Goal: Task Accomplishment & Management: Complete application form

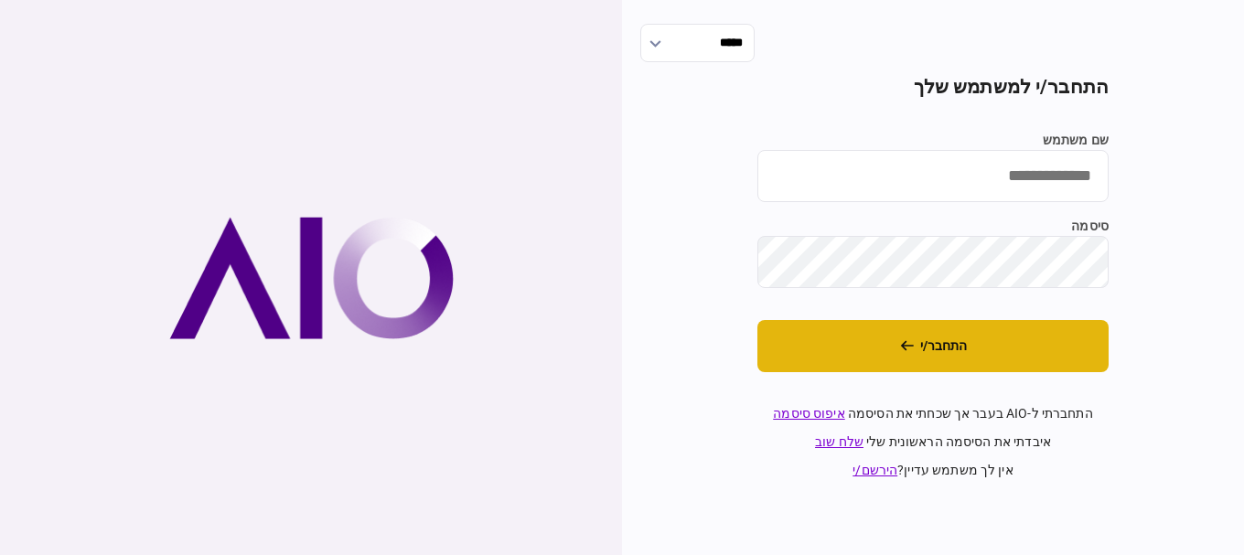
type input "*********"
click at [872, 340] on button "התחבר/י" at bounding box center [932, 346] width 351 height 52
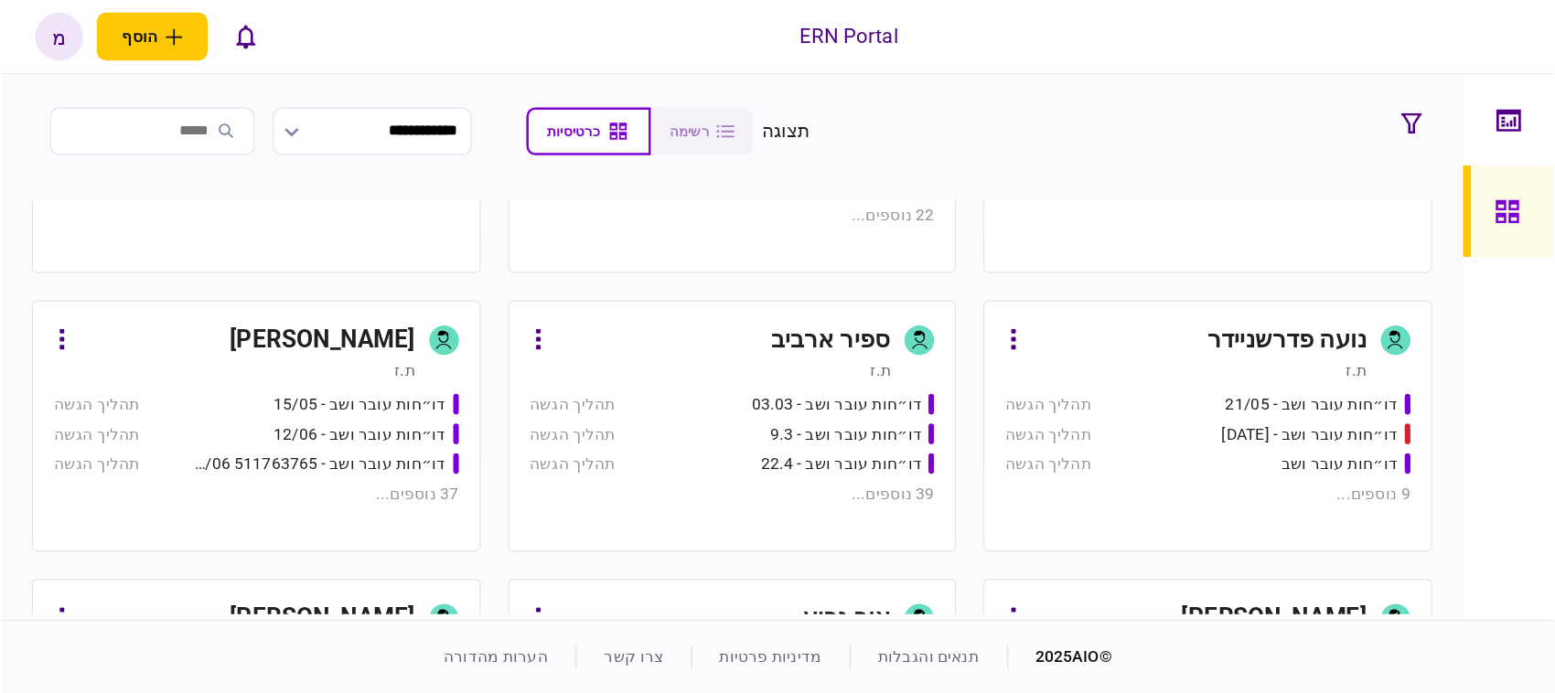
scroll to position [457, 0]
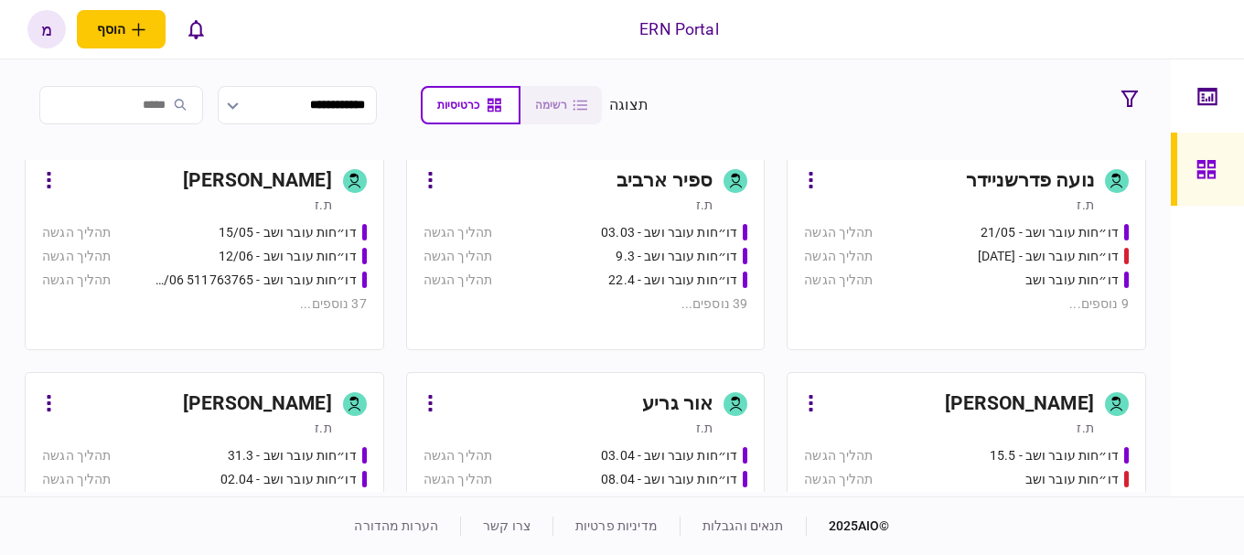
click at [228, 295] on div "37 נוספים ..." at bounding box center [204, 304] width 325 height 19
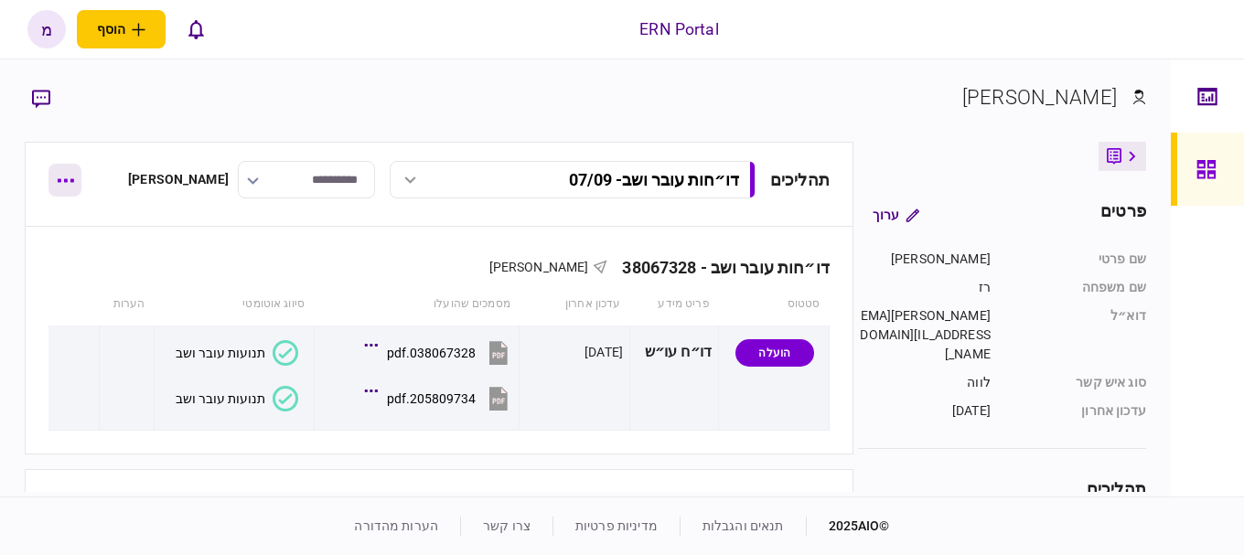
click at [63, 174] on button "button" at bounding box center [64, 180] width 33 height 33
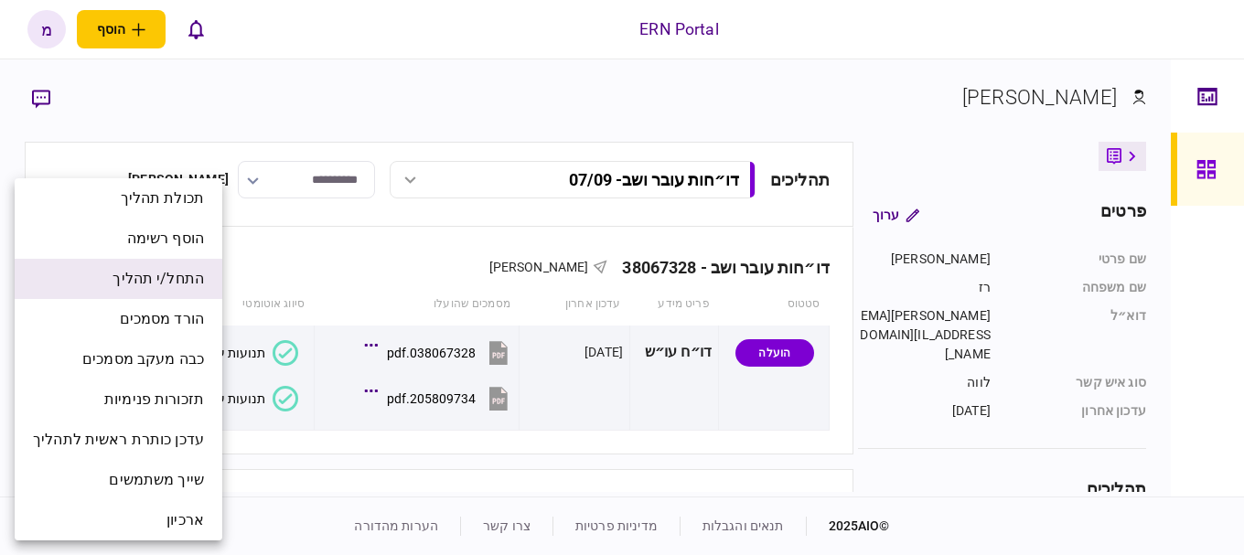
click at [99, 280] on li "התחל/י תהליך" at bounding box center [119, 279] width 208 height 40
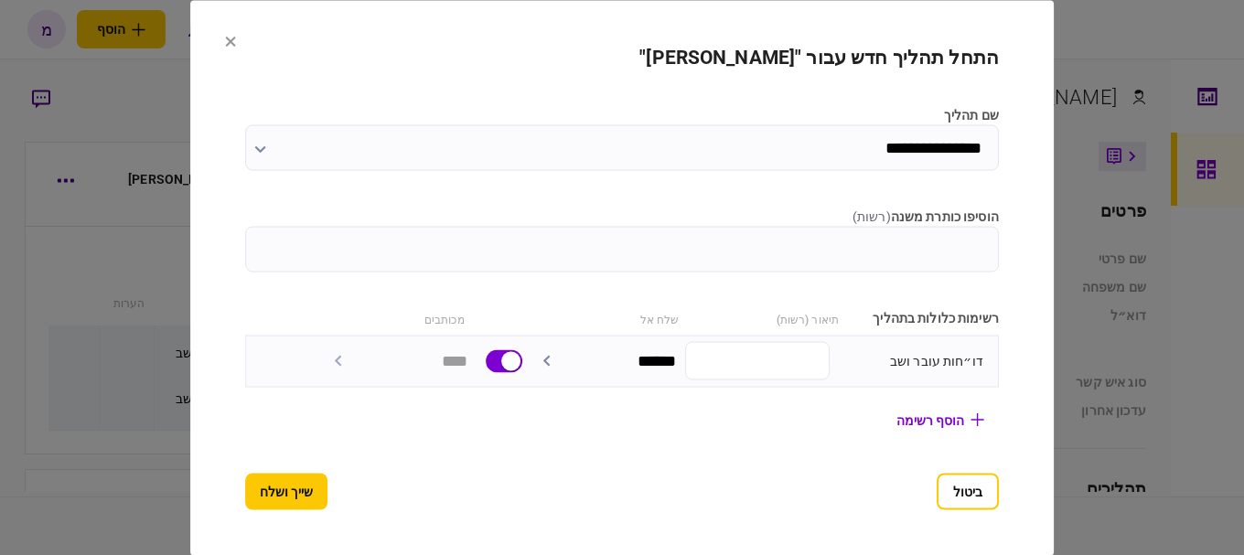
click at [667, 243] on input "הוסיפו כותרת משנה ( רשות )" at bounding box center [622, 249] width 754 height 46
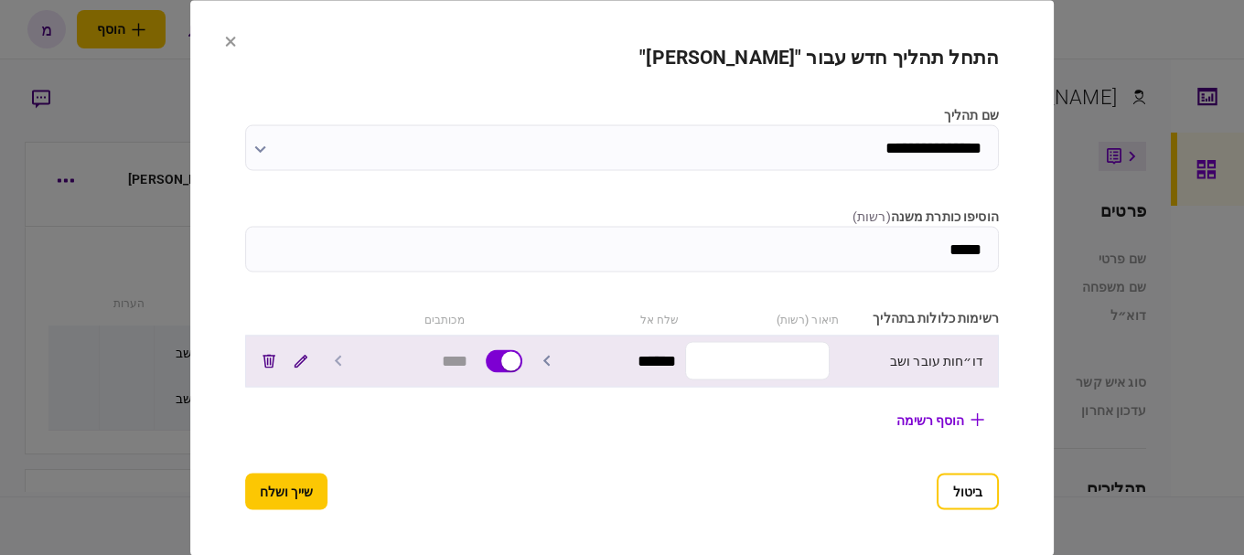
type input "*****"
click at [830, 364] on input "text" at bounding box center [757, 361] width 145 height 38
paste input "*********"
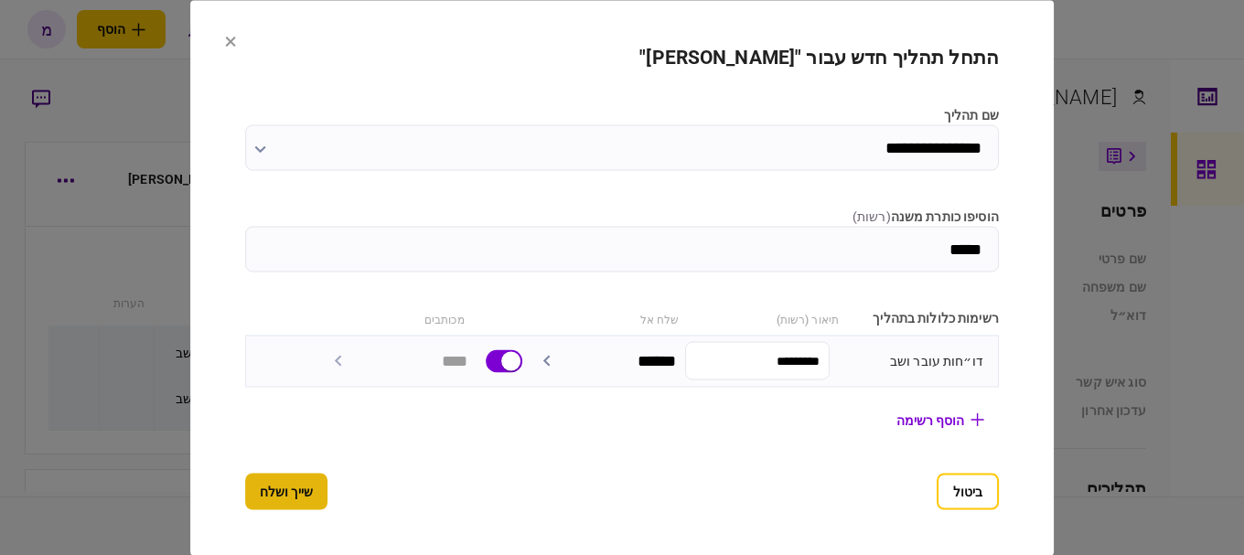
type input "*********"
click at [245, 505] on button "שייך ושלח" at bounding box center [286, 491] width 82 height 37
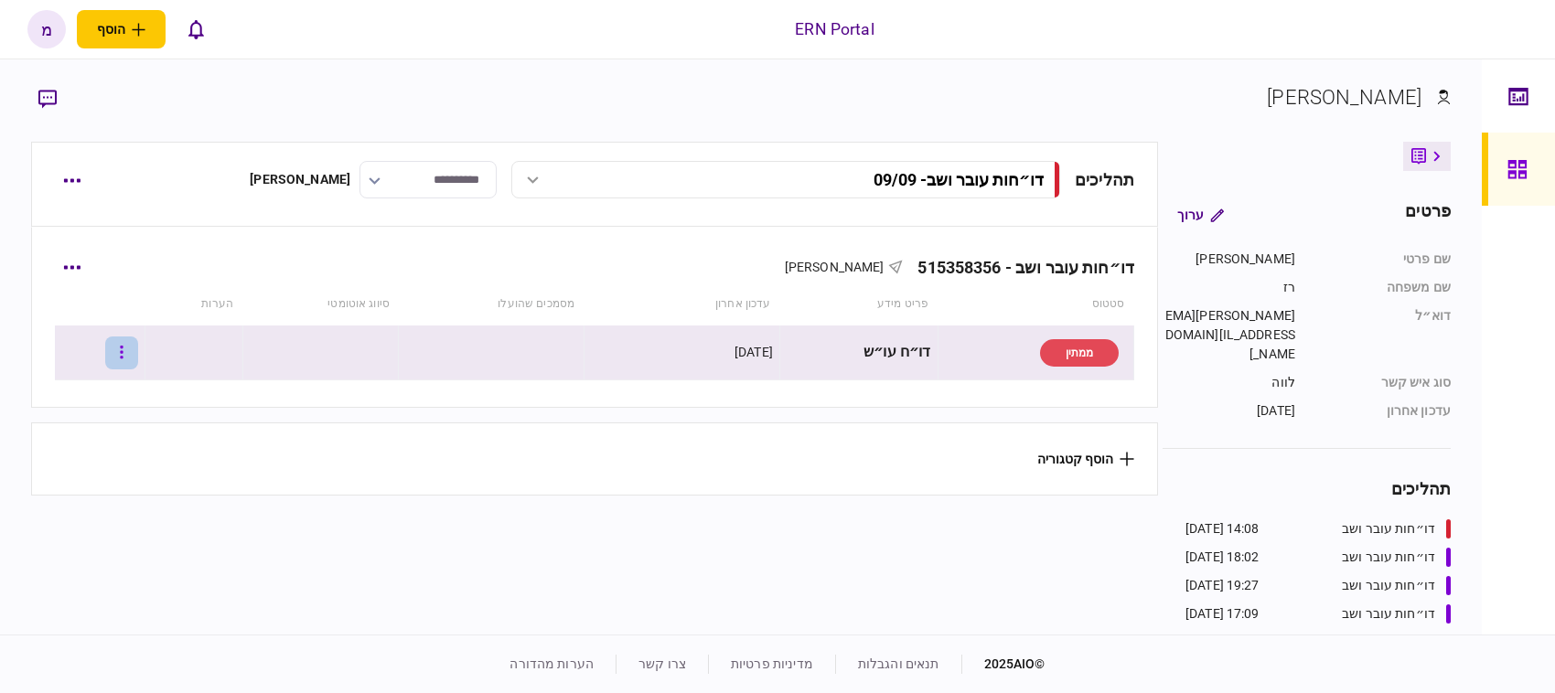
click at [124, 353] on button "button" at bounding box center [121, 353] width 33 height 33
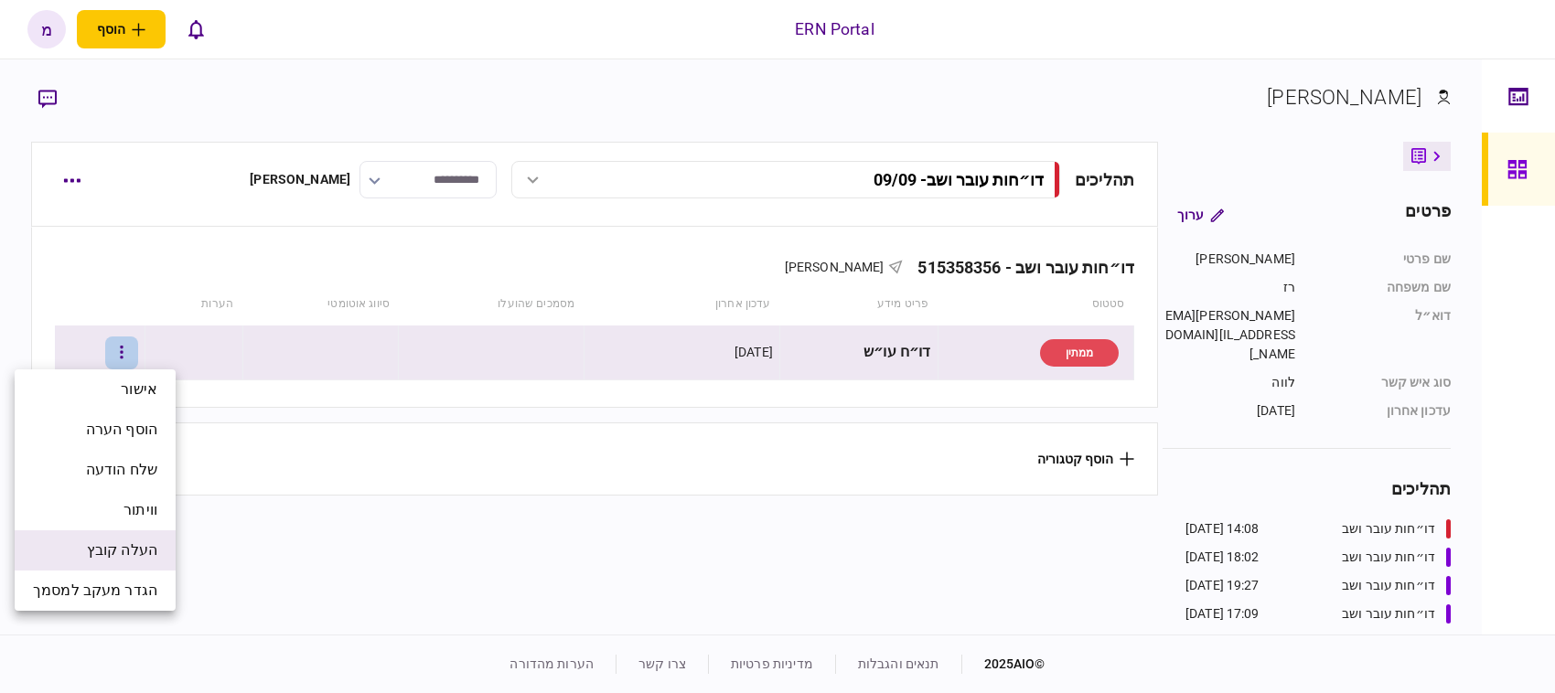
click at [119, 542] on span "העלה קובץ" at bounding box center [122, 551] width 70 height 22
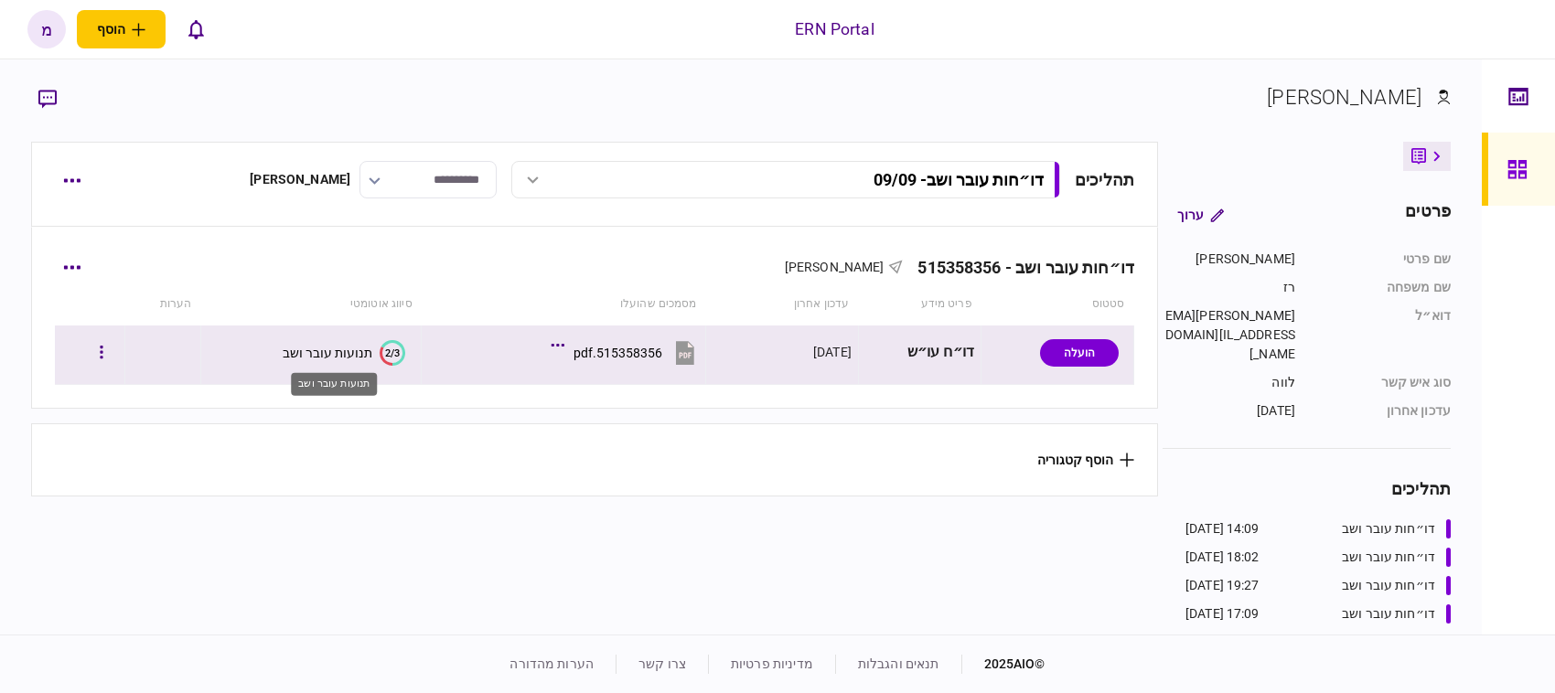
click at [350, 355] on div "תנועות עובר ושב" at bounding box center [328, 353] width 90 height 15
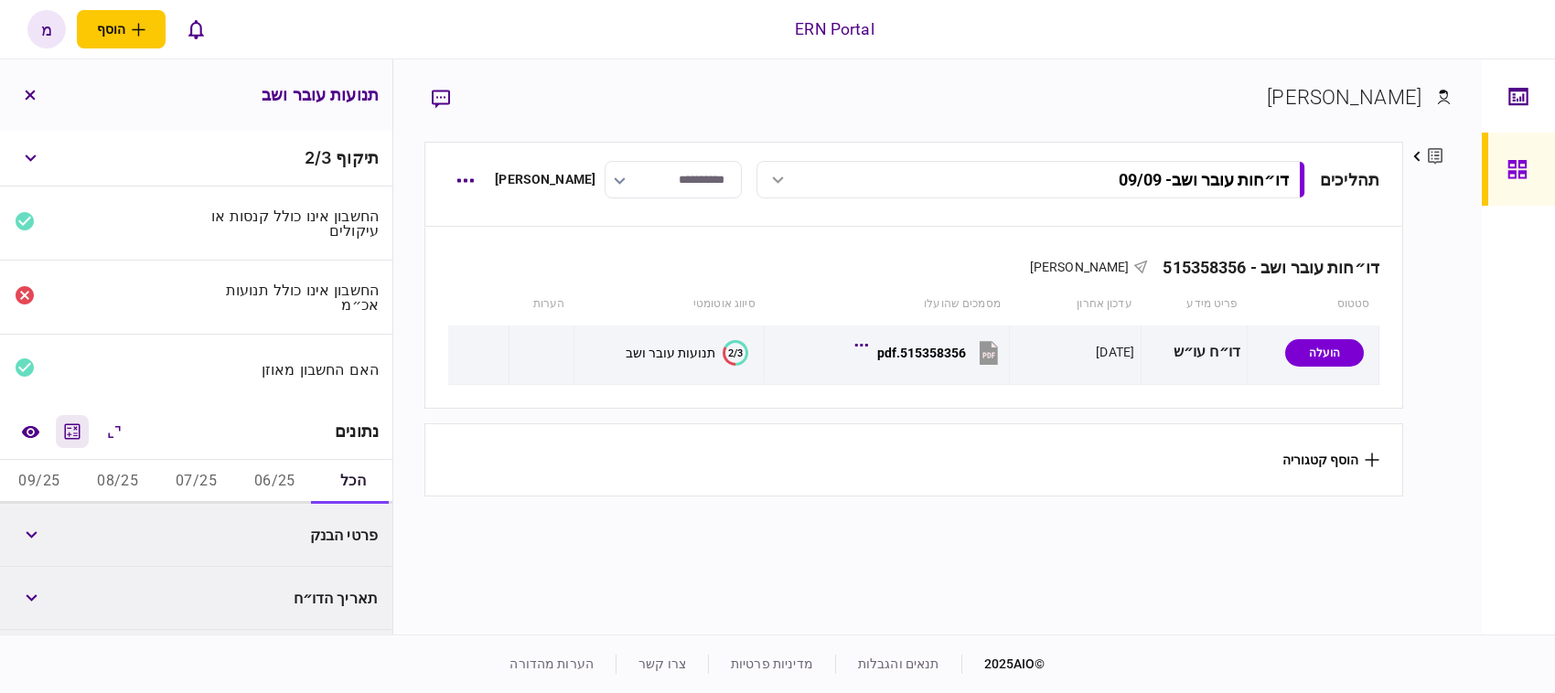
click at [75, 422] on icon "מחשבון" at bounding box center [72, 432] width 22 height 22
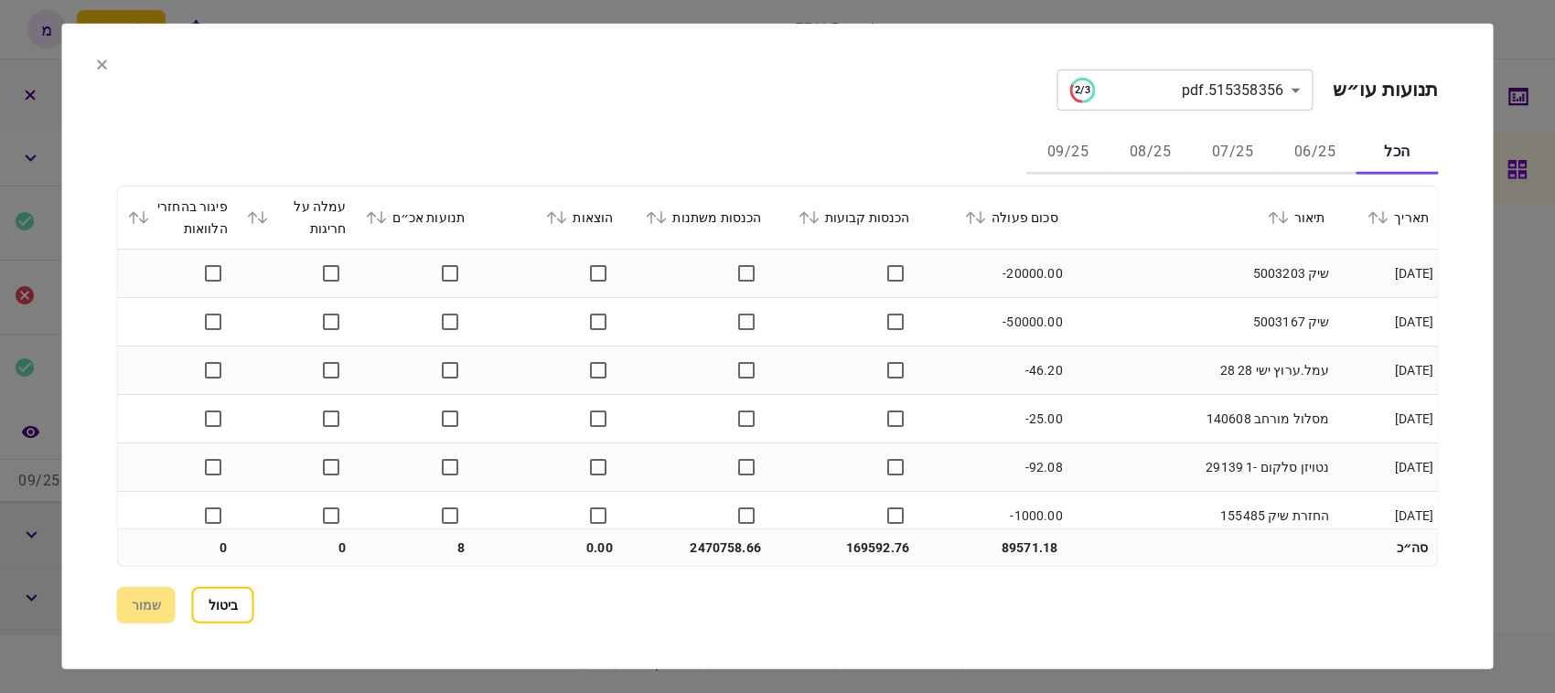
click at [386, 216] on icon at bounding box center [381, 217] width 10 height 13
click at [817, 231] on th "הכנסות קבועות" at bounding box center [844, 218] width 148 height 63
click at [819, 220] on icon at bounding box center [813, 217] width 11 height 13
click at [142, 610] on button "שמור" at bounding box center [146, 605] width 59 height 37
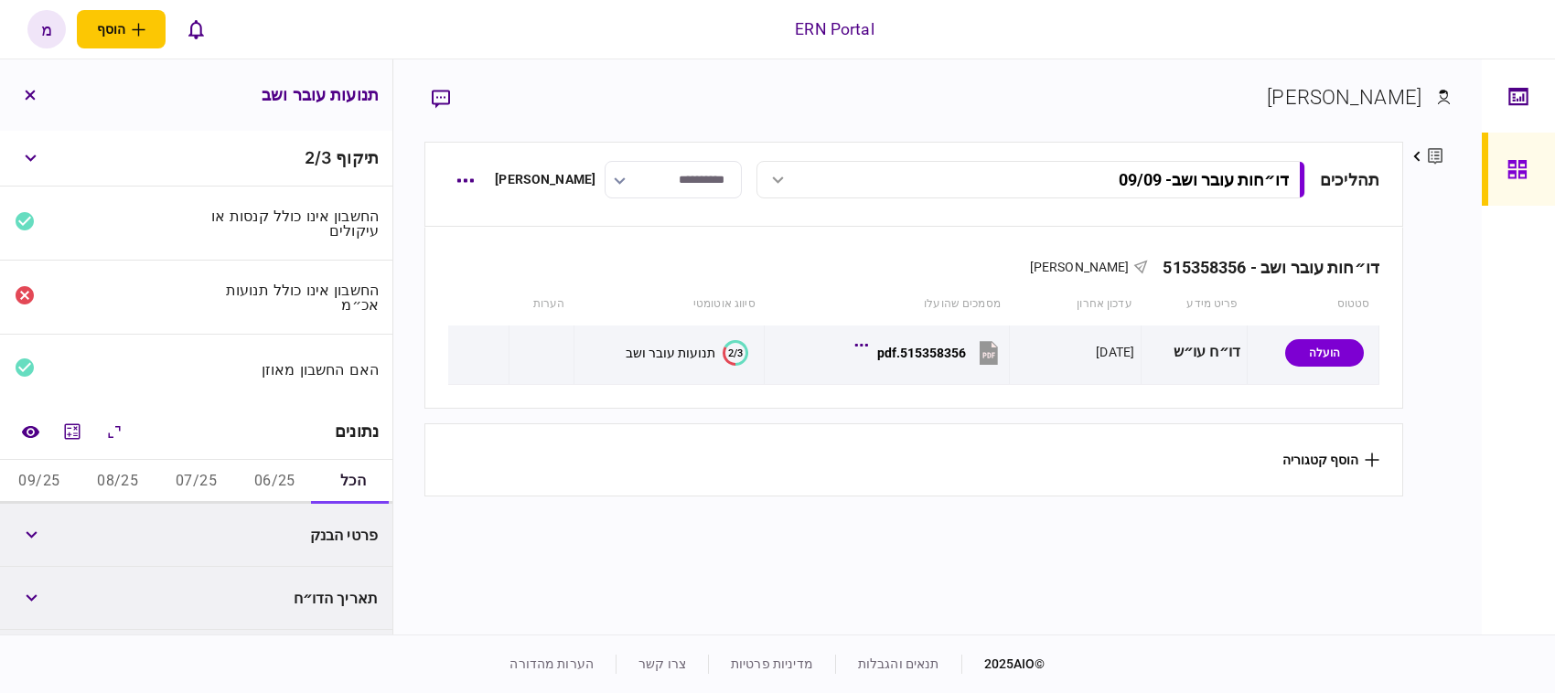
scroll to position [114, 0]
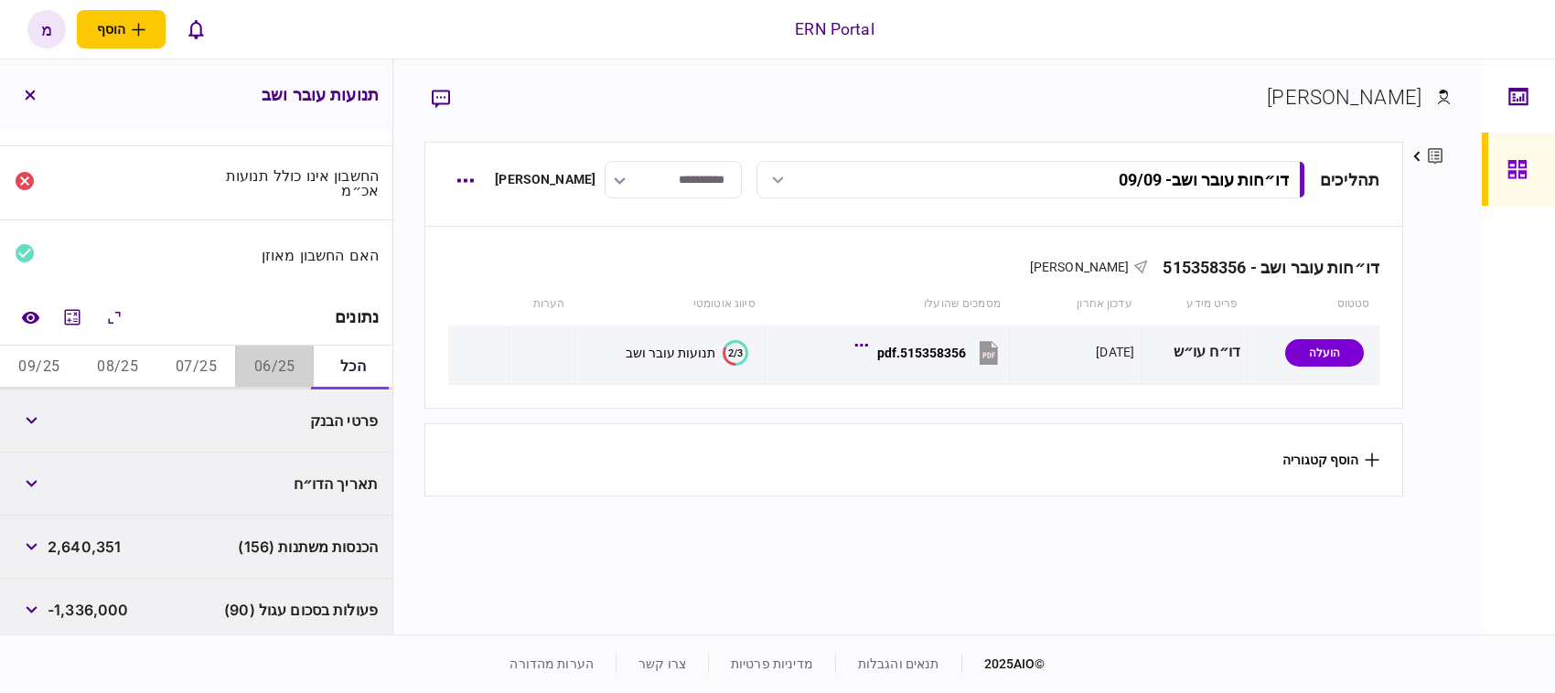
click at [265, 369] on button "06/25" at bounding box center [274, 368] width 79 height 44
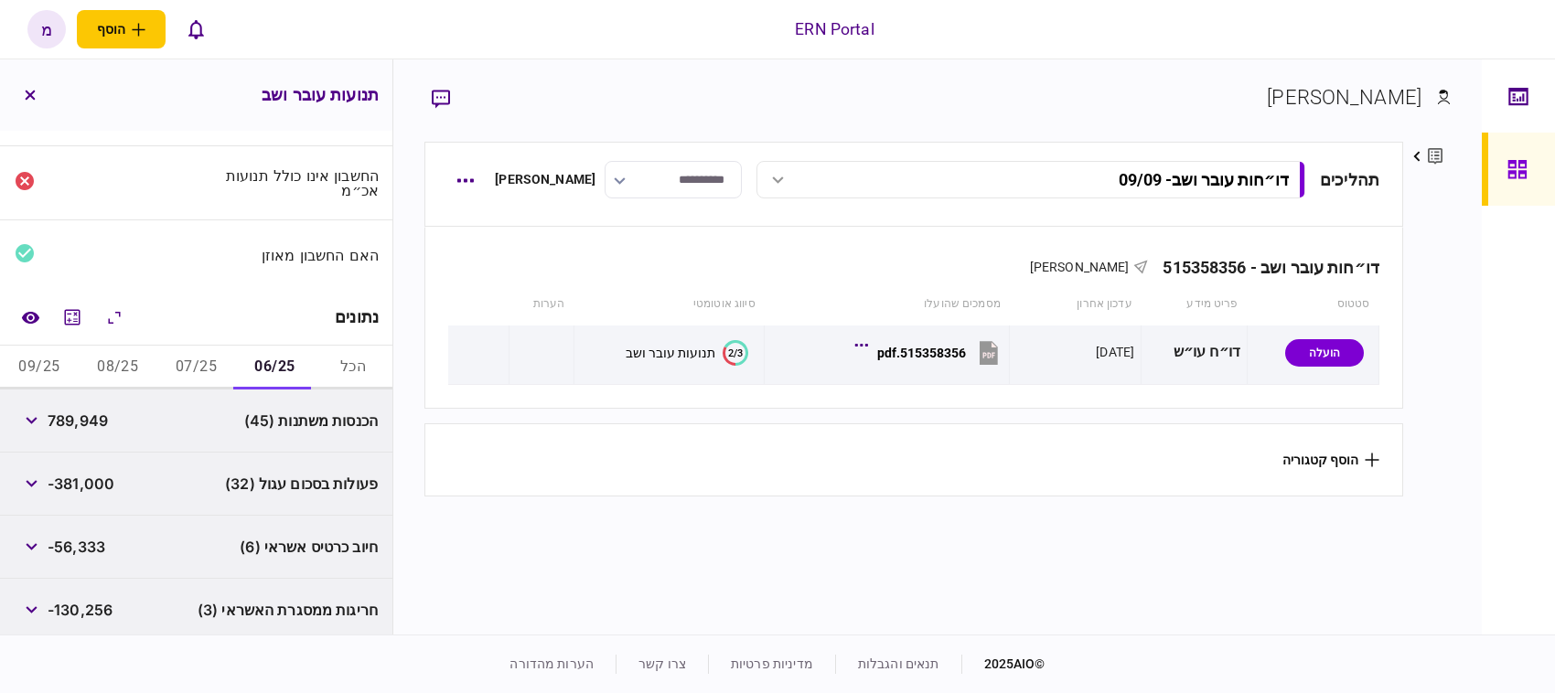
scroll to position [229, 0]
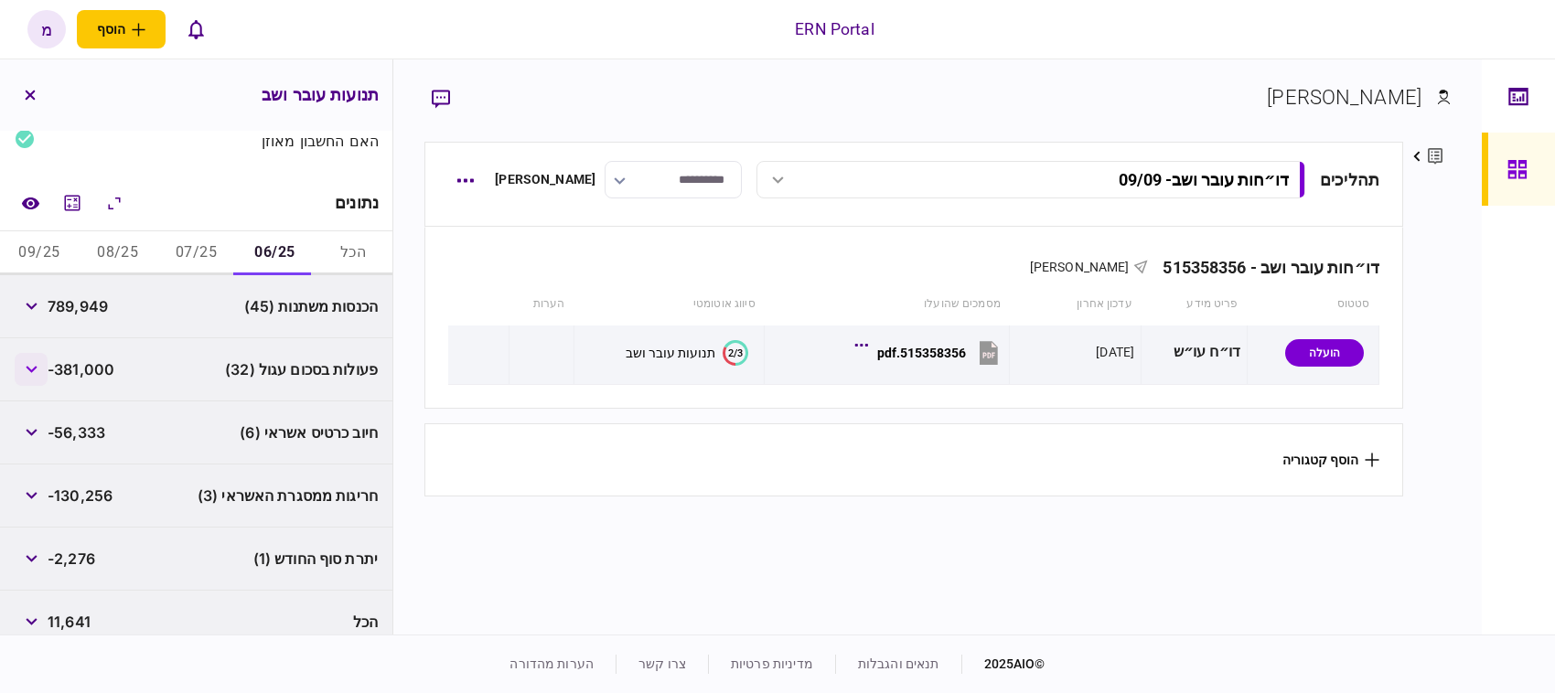
click at [34, 363] on button "button" at bounding box center [31, 369] width 33 height 33
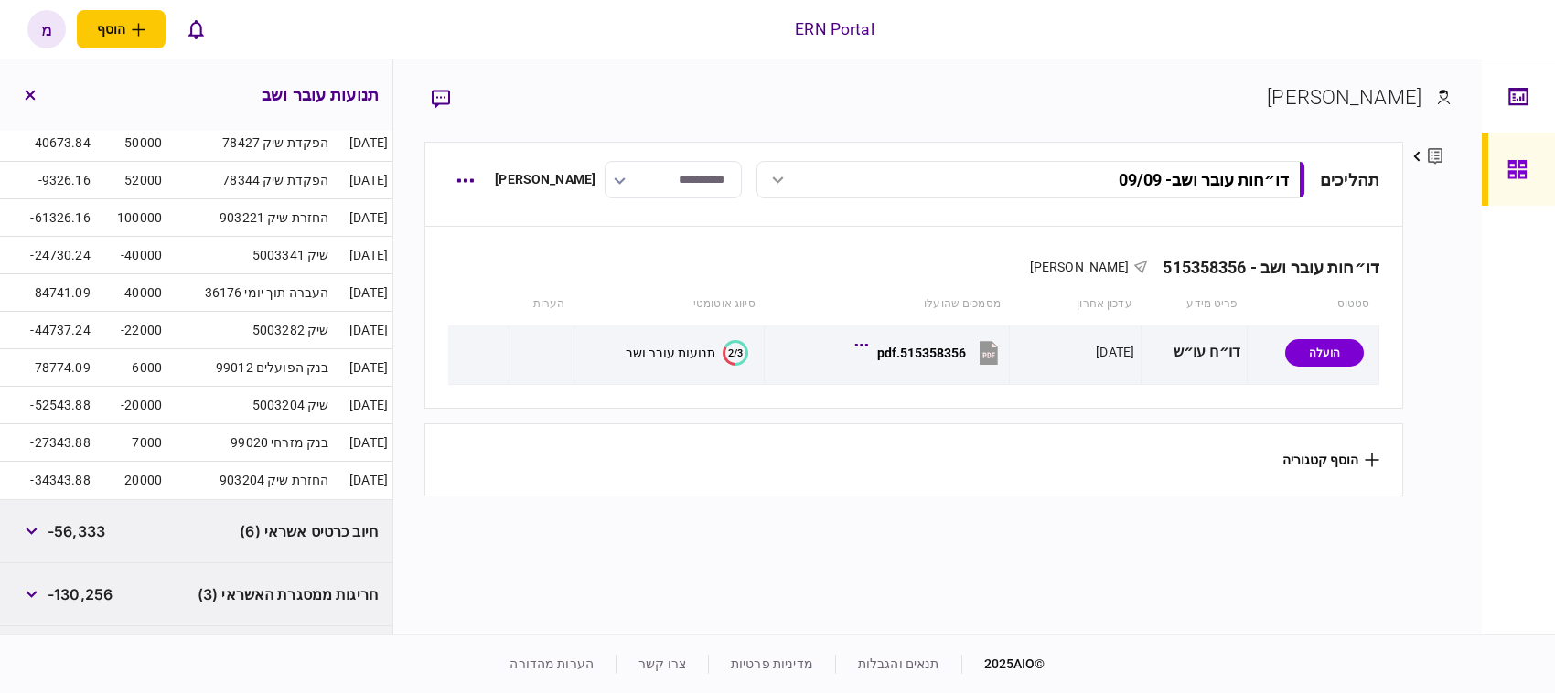
scroll to position [1486, 0]
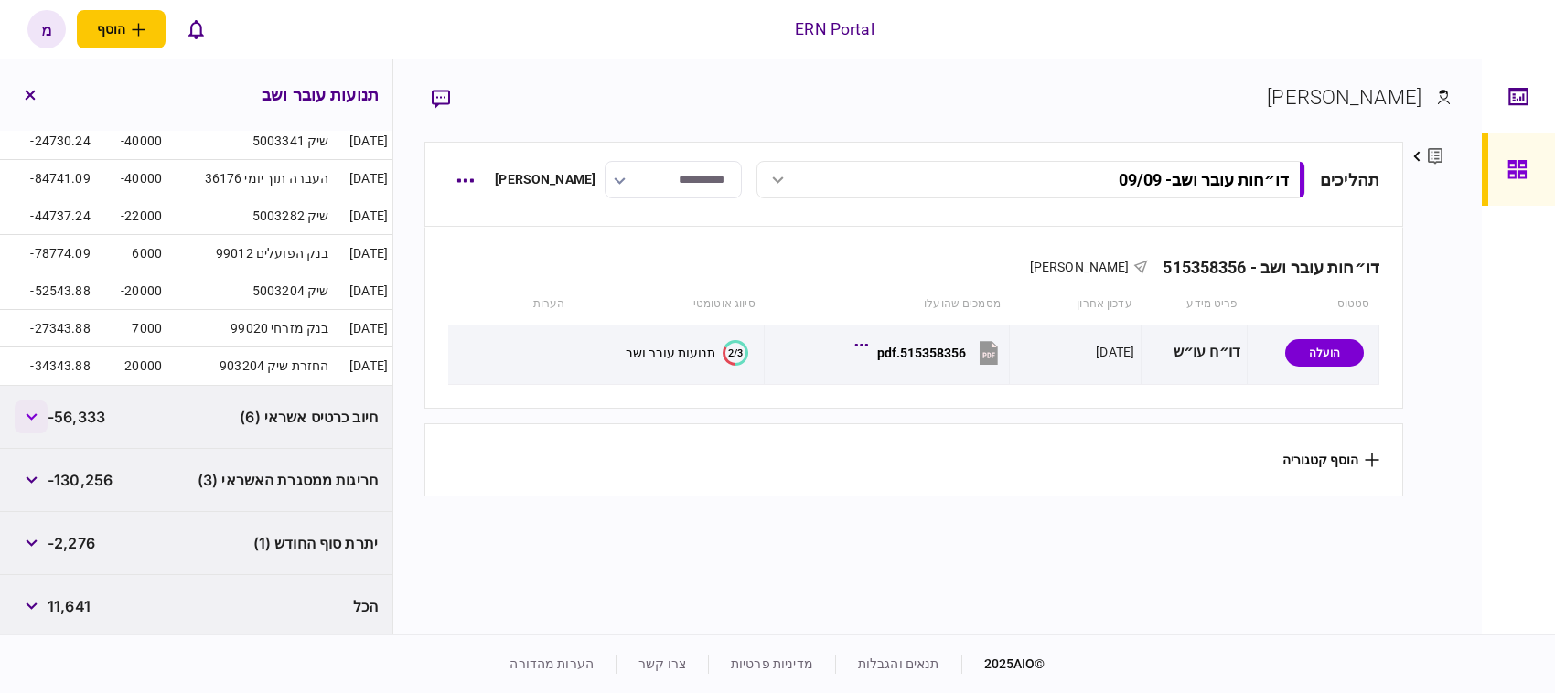
click at [38, 434] on button "button" at bounding box center [31, 417] width 33 height 33
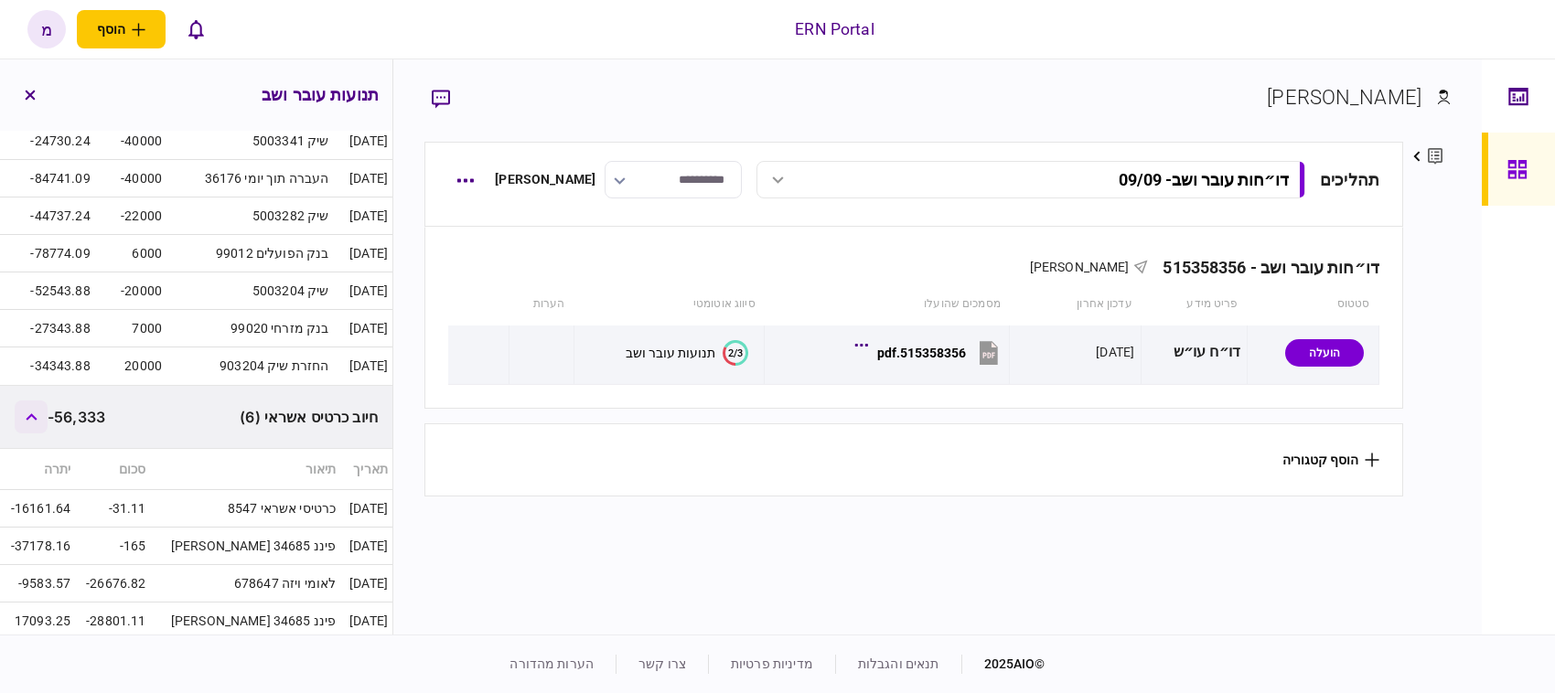
scroll to position [1601, 0]
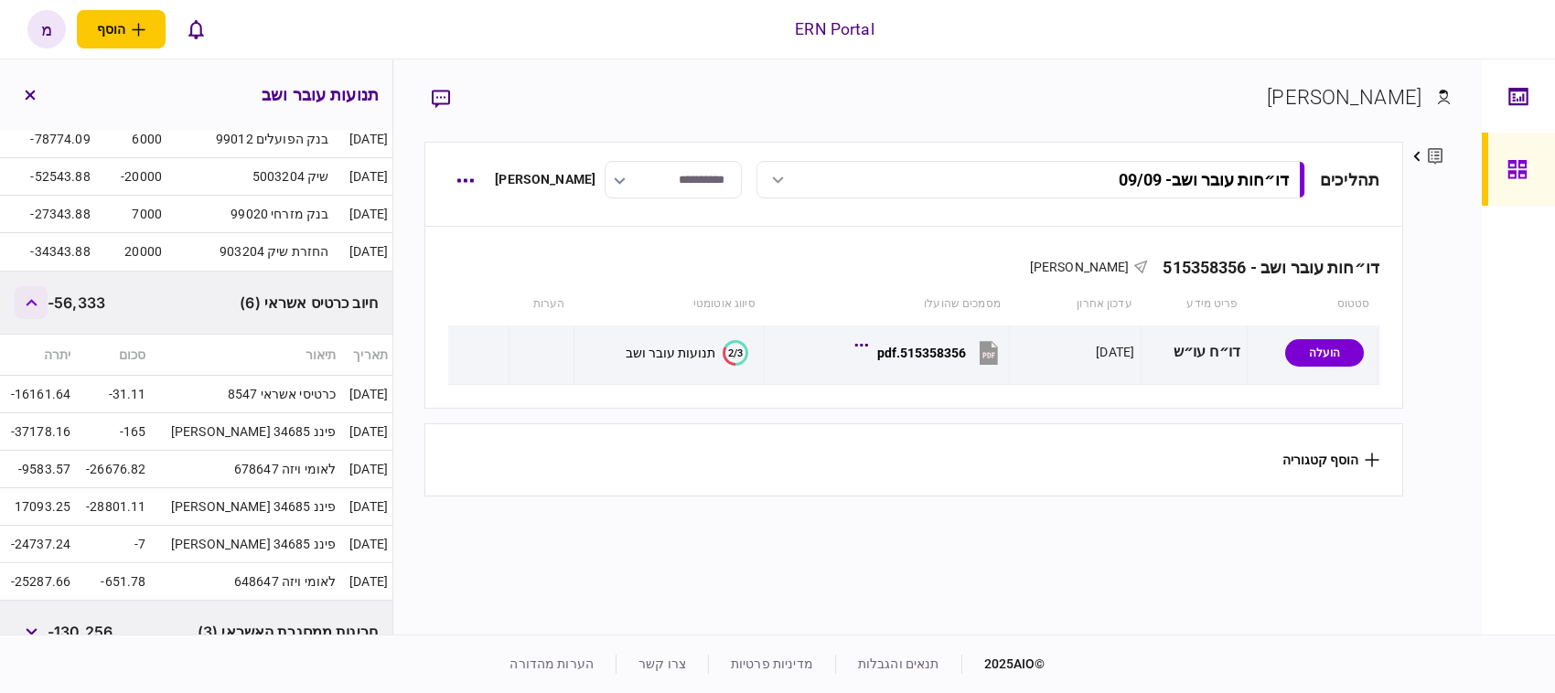
click at [38, 306] on icon "button" at bounding box center [32, 302] width 12 height 7
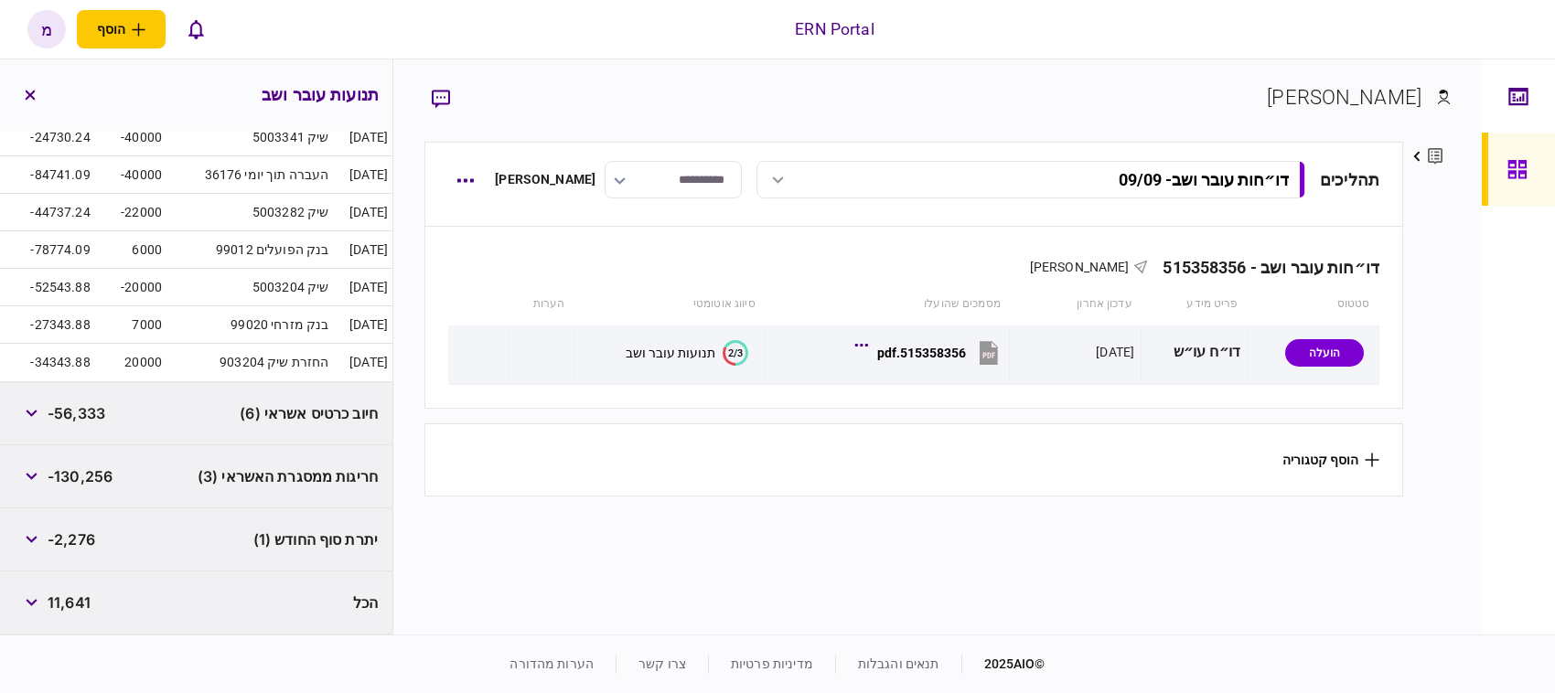
scroll to position [1498, 0]
click at [25, 460] on button "button" at bounding box center [31, 476] width 33 height 33
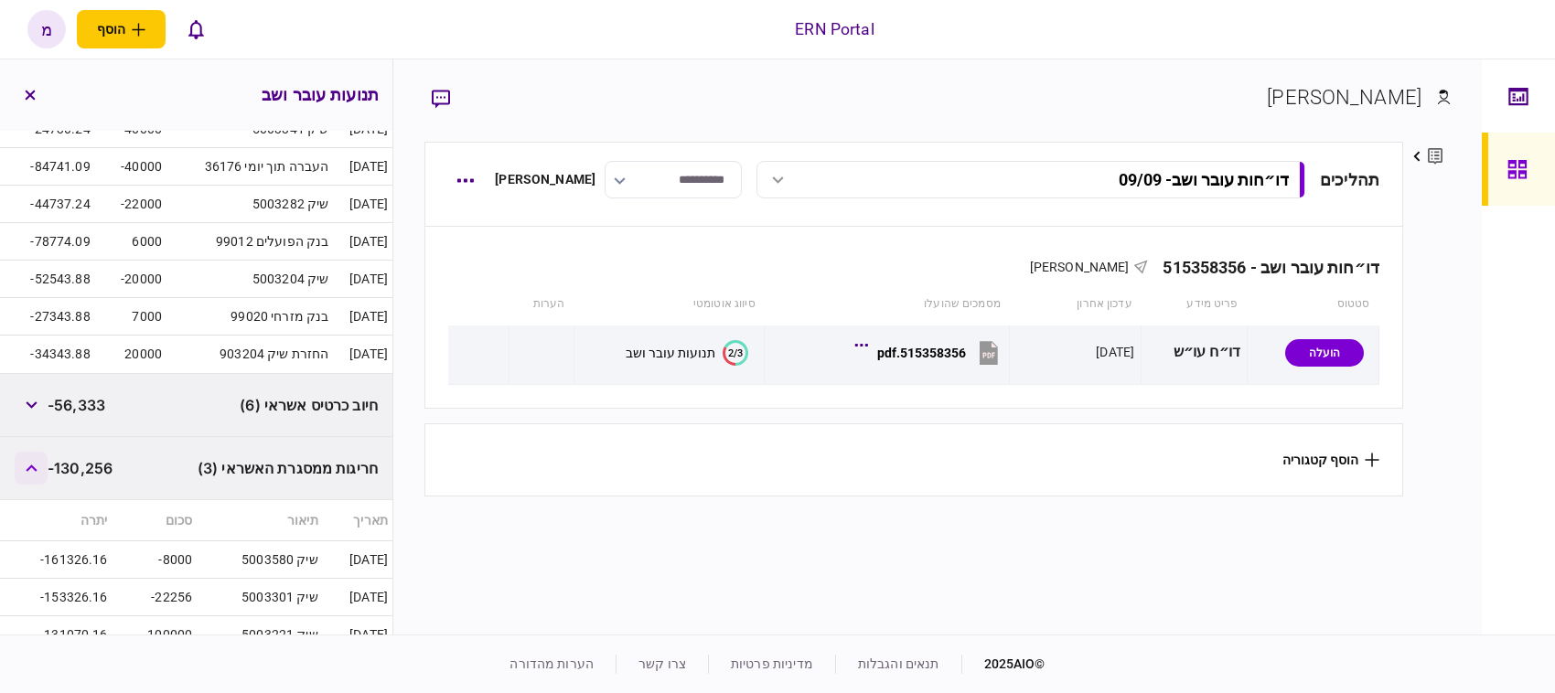
click at [28, 472] on icon "button" at bounding box center [32, 468] width 12 height 7
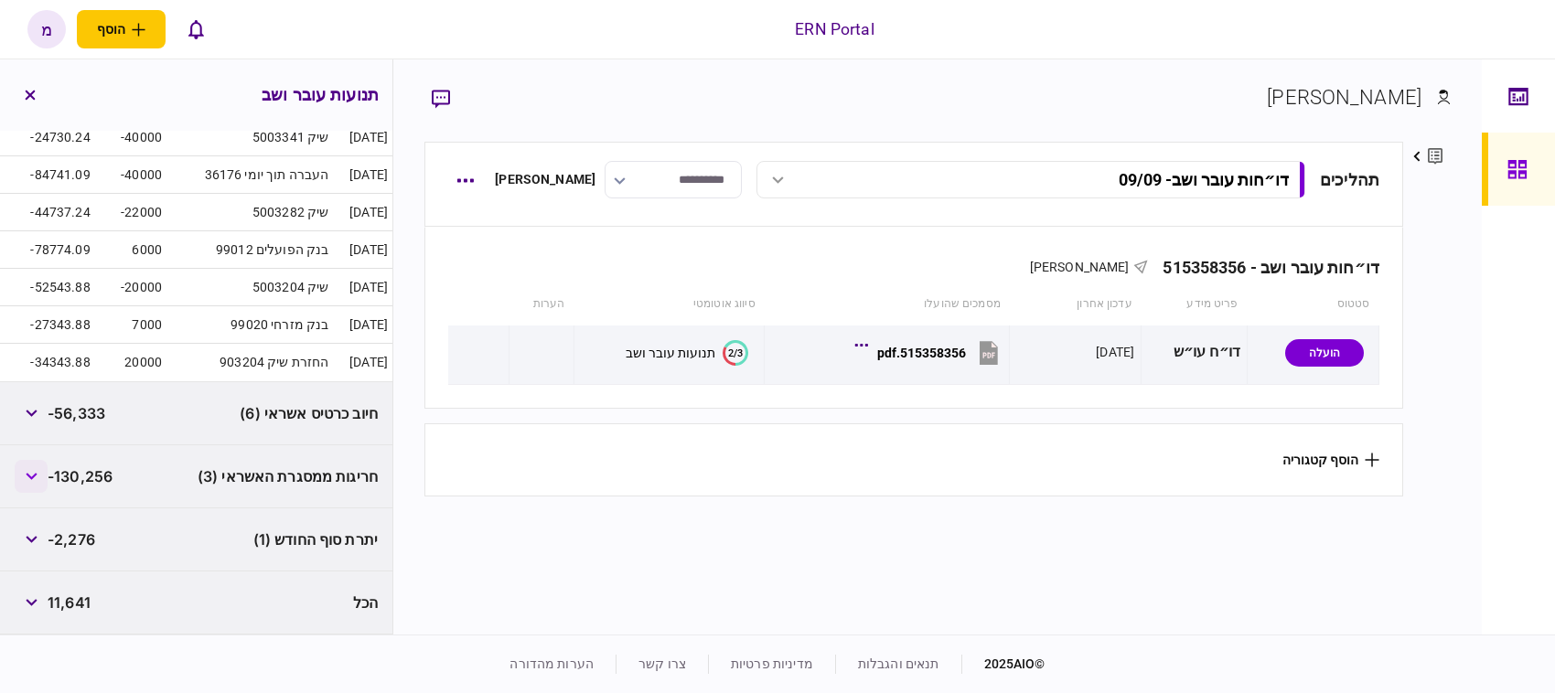
click at [28, 477] on icon "button" at bounding box center [32, 476] width 12 height 7
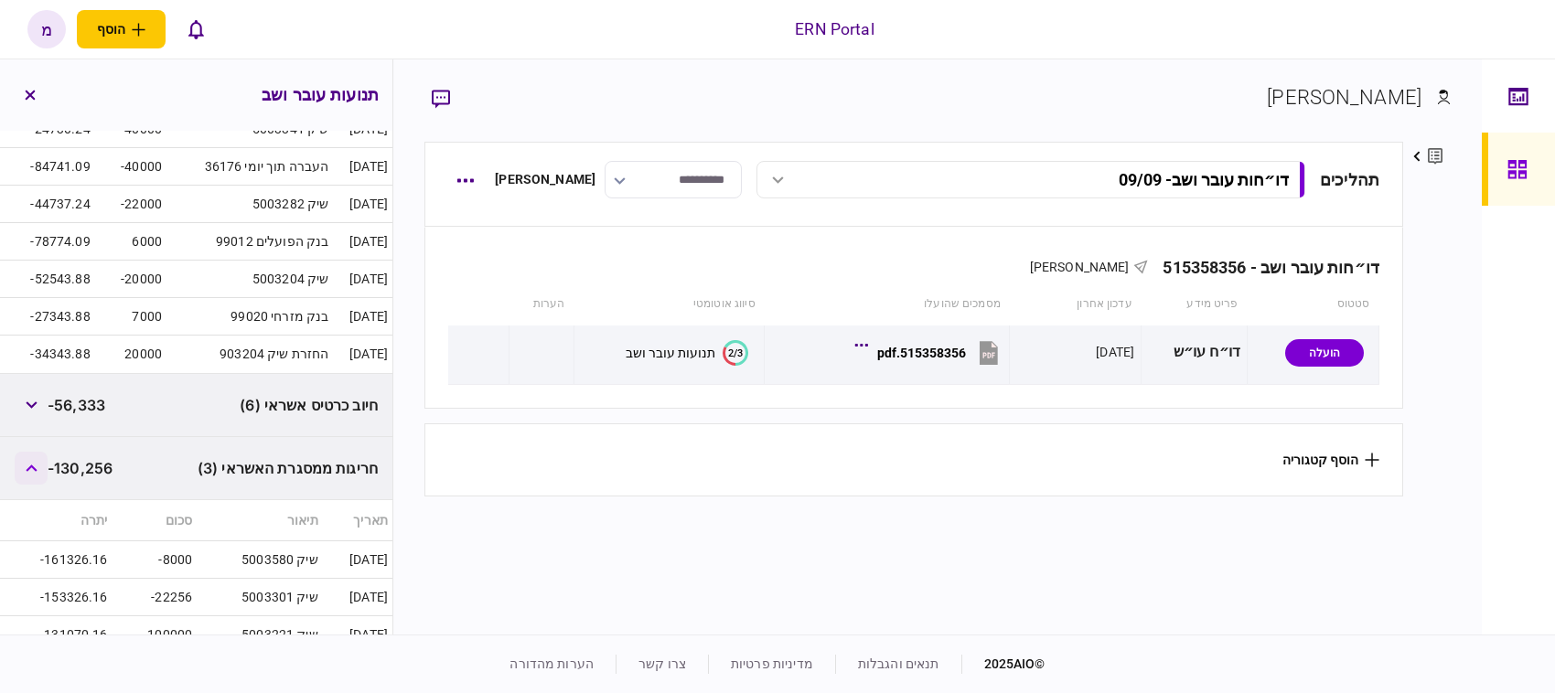
scroll to position [1653, 0]
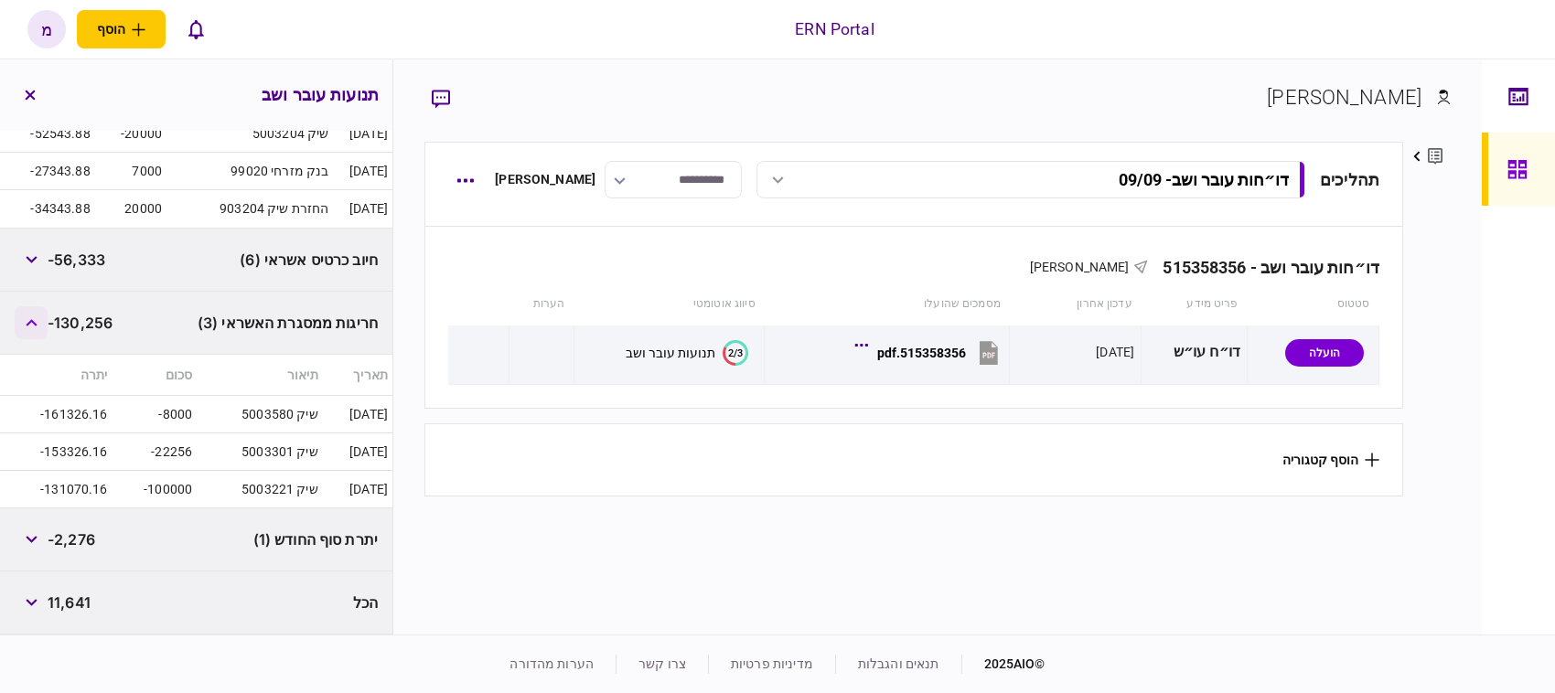
click at [33, 323] on icon "button" at bounding box center [32, 322] width 12 height 7
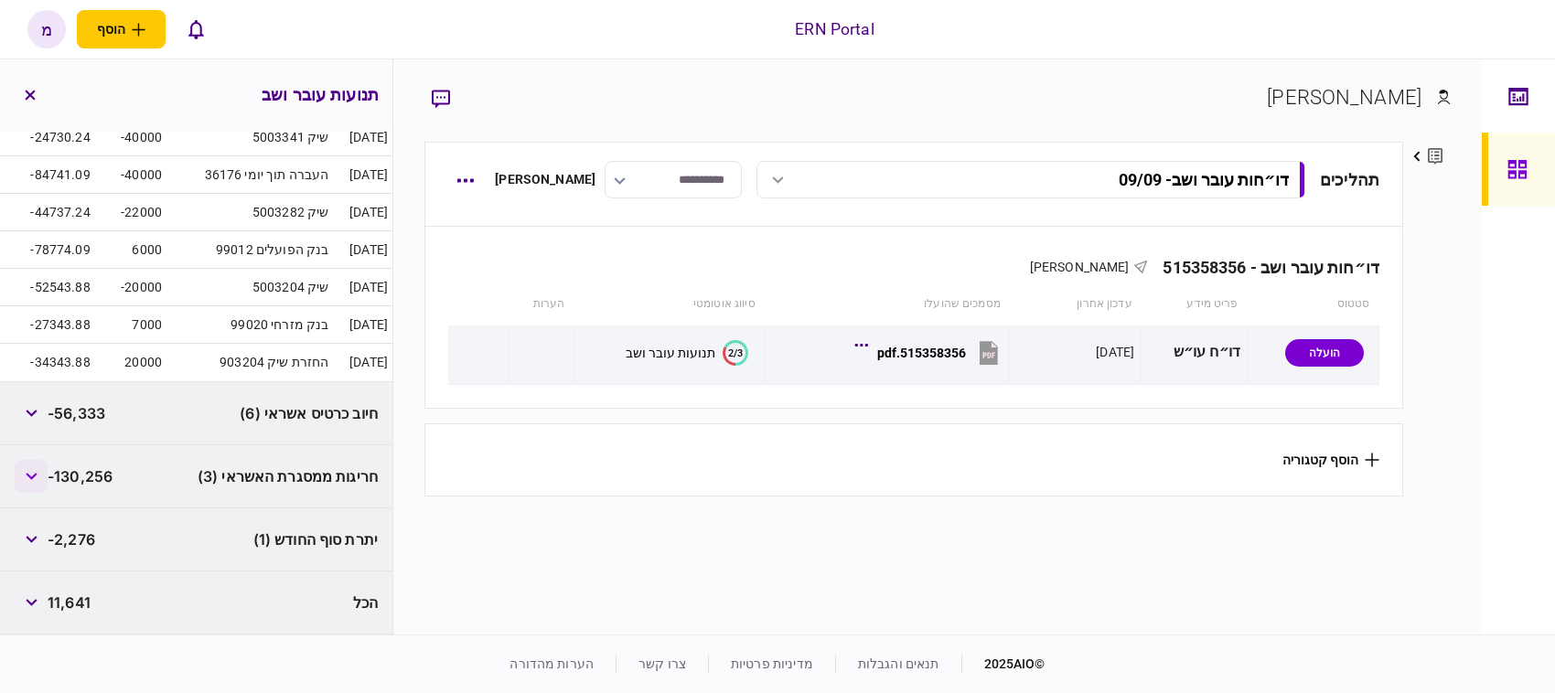
scroll to position [1498, 0]
click at [35, 531] on button "button" at bounding box center [31, 539] width 33 height 33
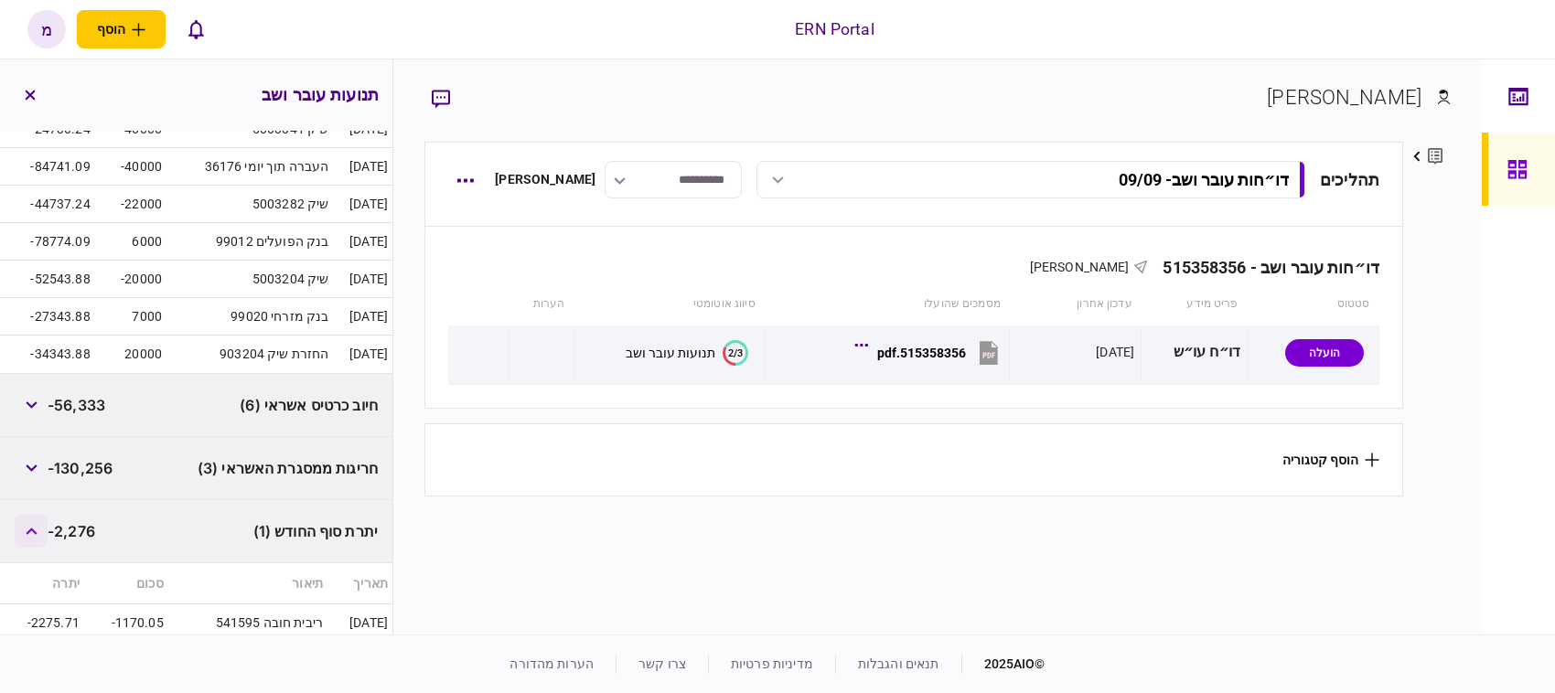
click at [35, 531] on button "button" at bounding box center [31, 531] width 33 height 33
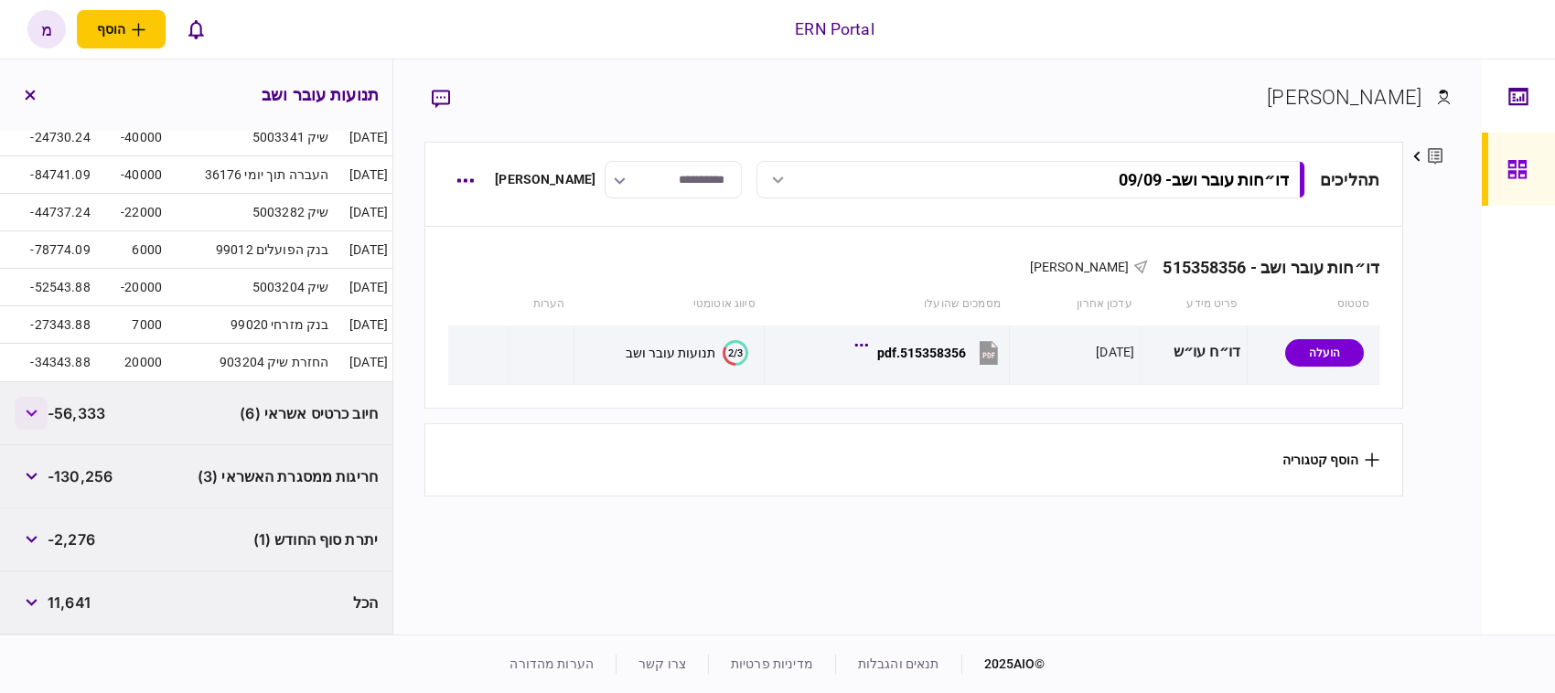
click at [35, 397] on button "button" at bounding box center [31, 413] width 33 height 33
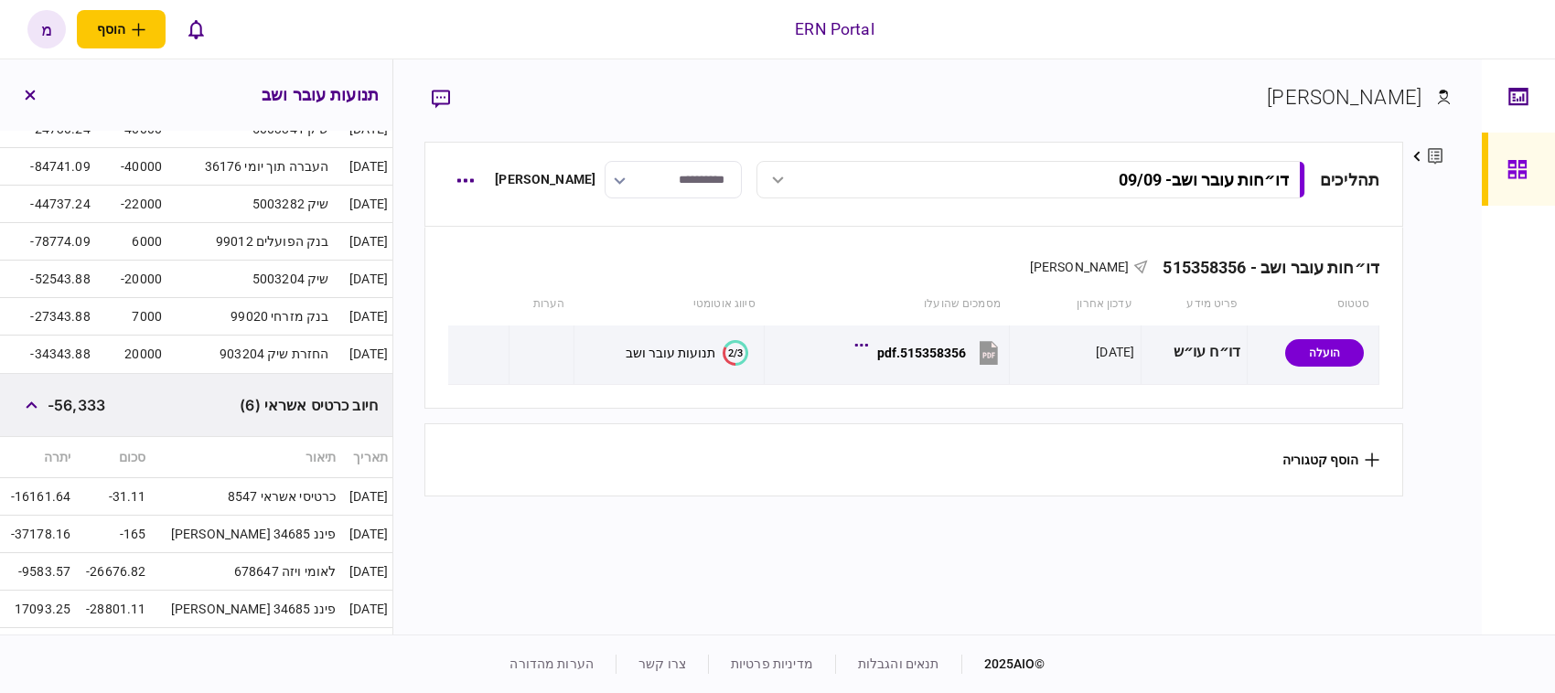
scroll to position [1727, 0]
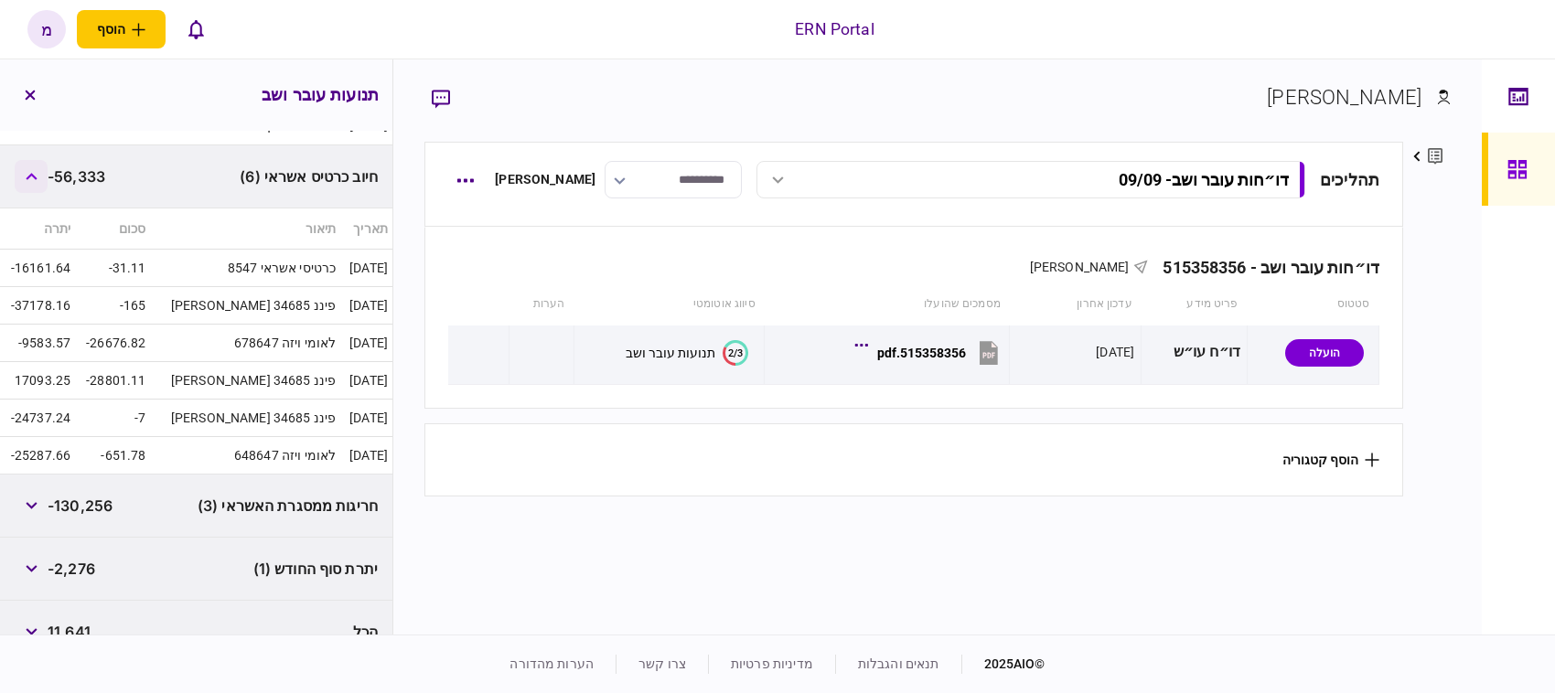
click at [41, 179] on button "button" at bounding box center [31, 176] width 33 height 33
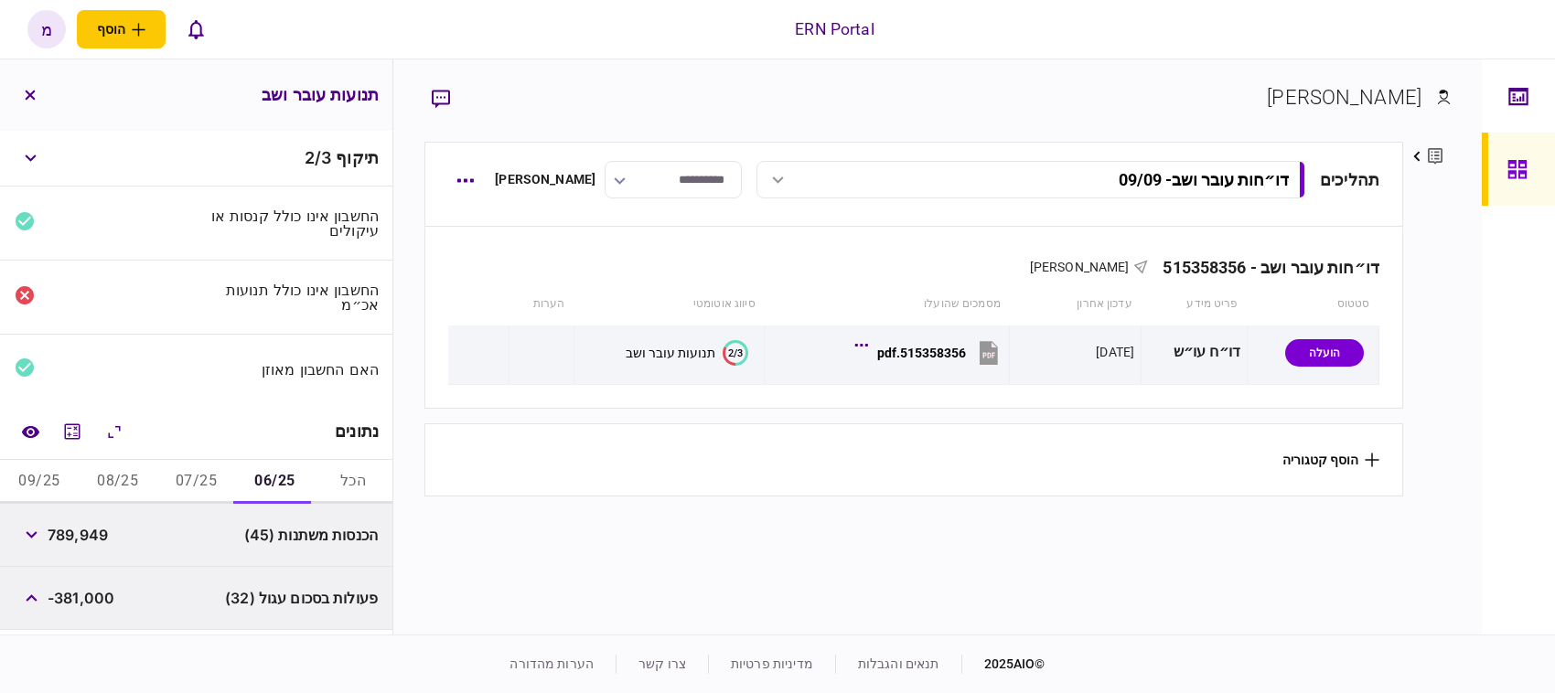
scroll to position [229, 0]
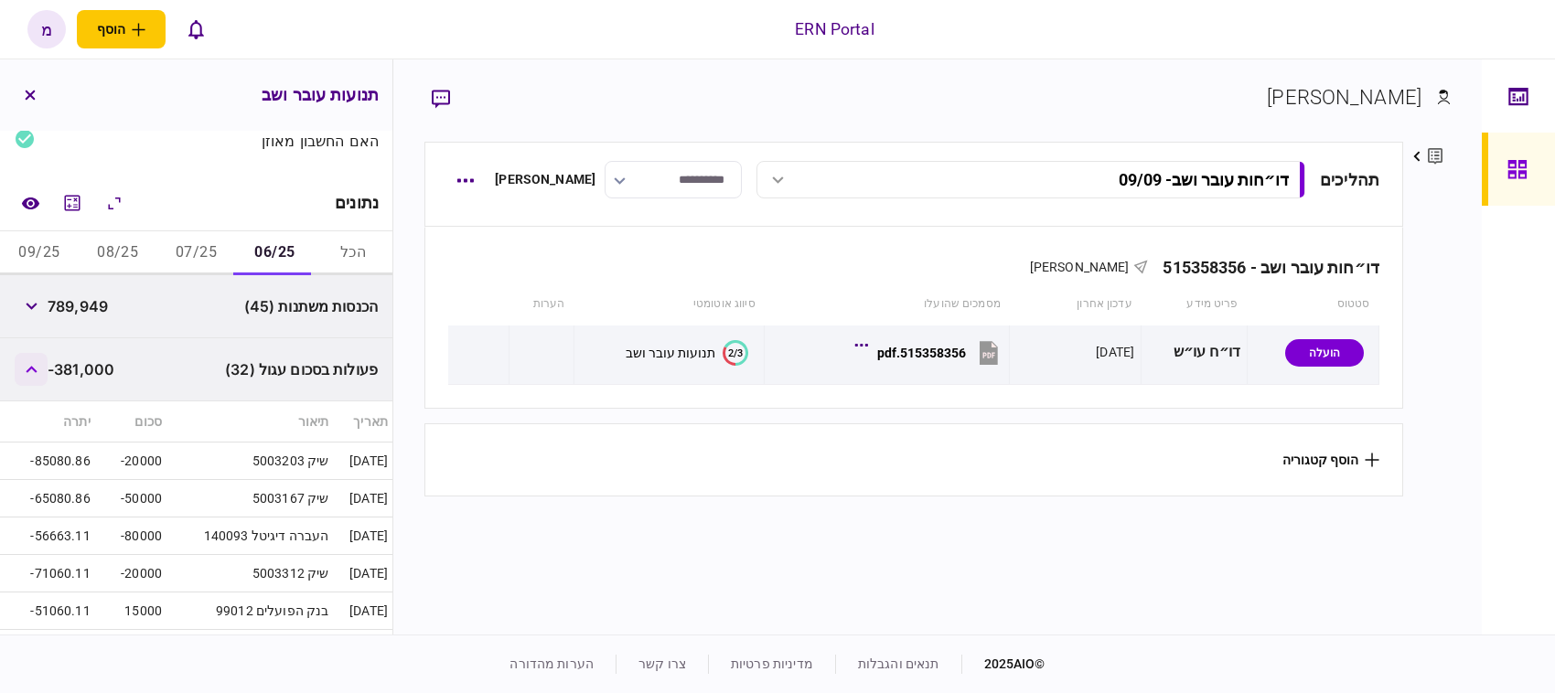
click at [42, 369] on button "button" at bounding box center [31, 369] width 33 height 33
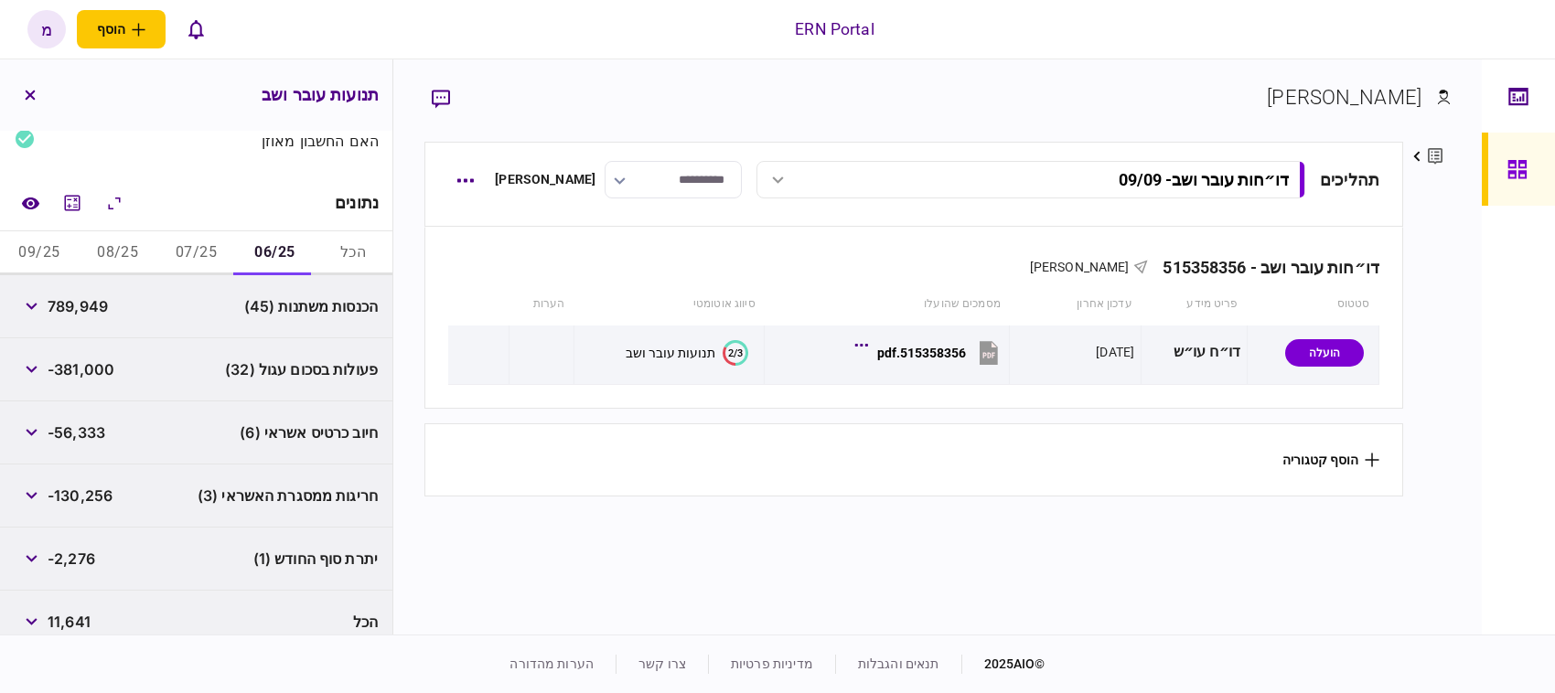
click at [195, 247] on button "07/25" at bounding box center [196, 253] width 79 height 44
click at [30, 369] on icon "button" at bounding box center [31, 369] width 11 height 7
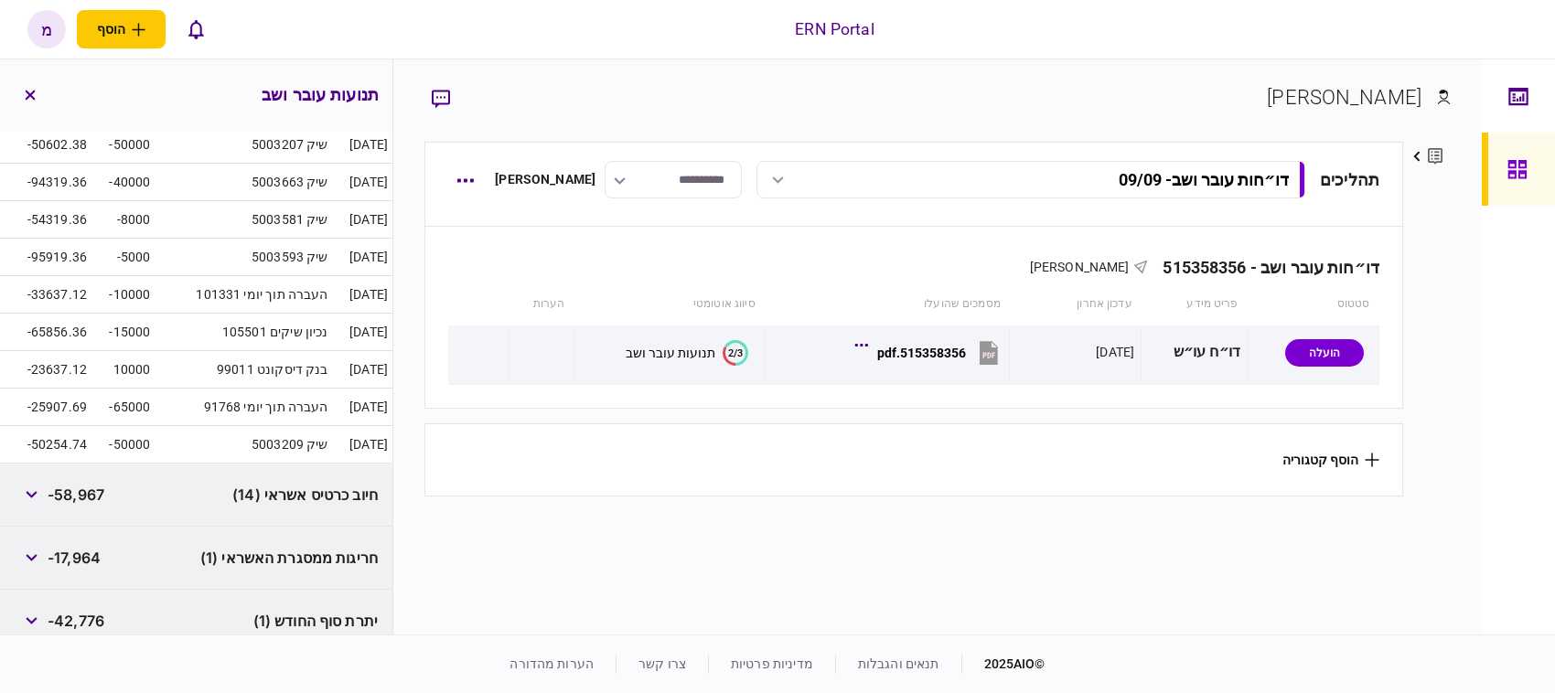
scroll to position [343, 0]
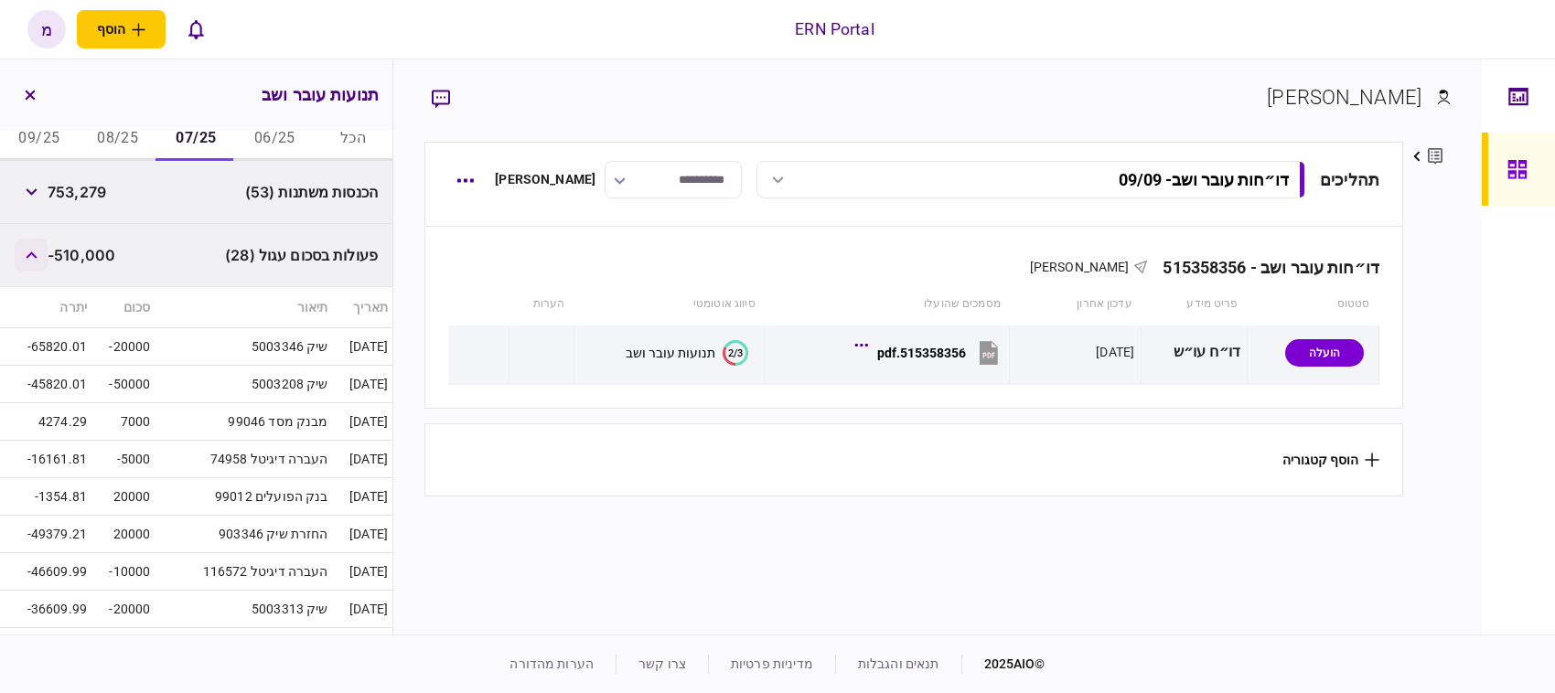
click at [33, 265] on button "button" at bounding box center [31, 255] width 33 height 33
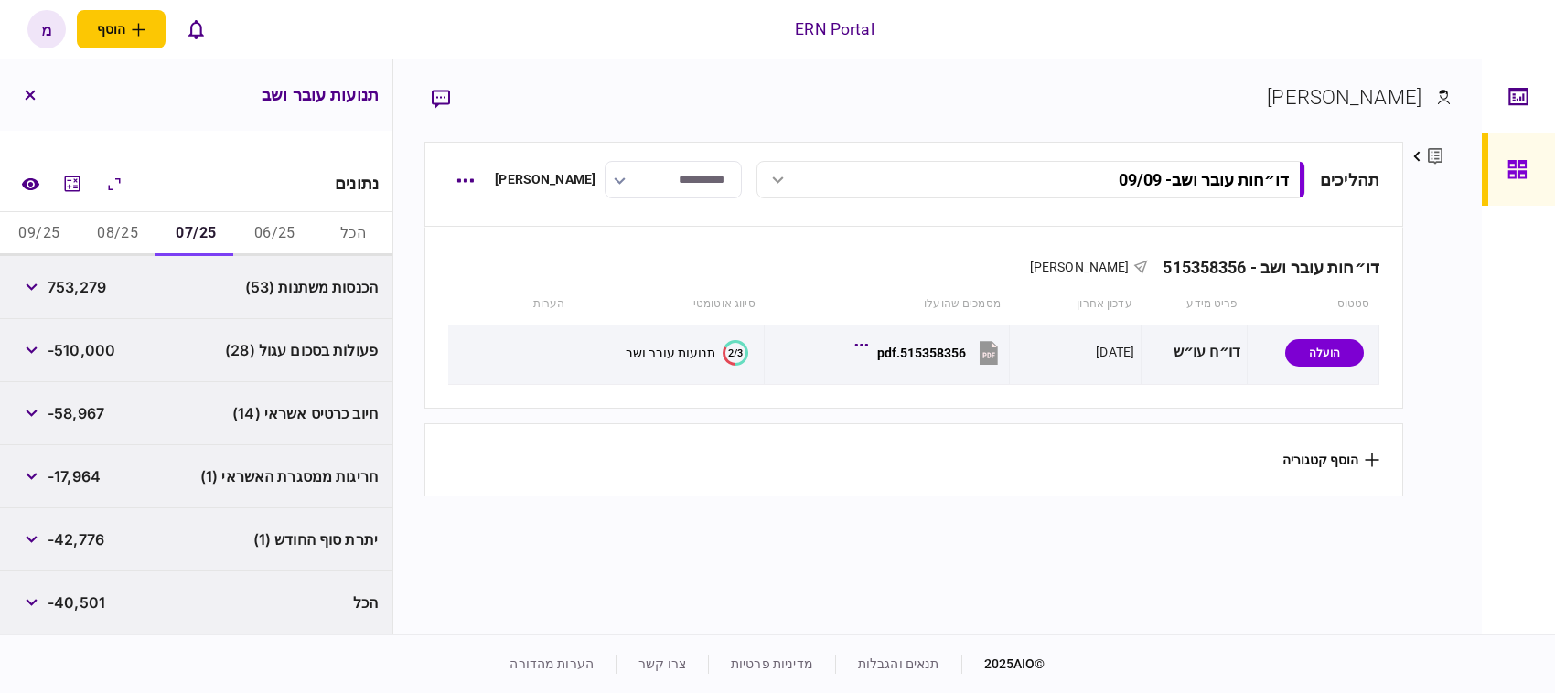
scroll to position [249, 0]
click at [38, 363] on button "button" at bounding box center [31, 350] width 33 height 33
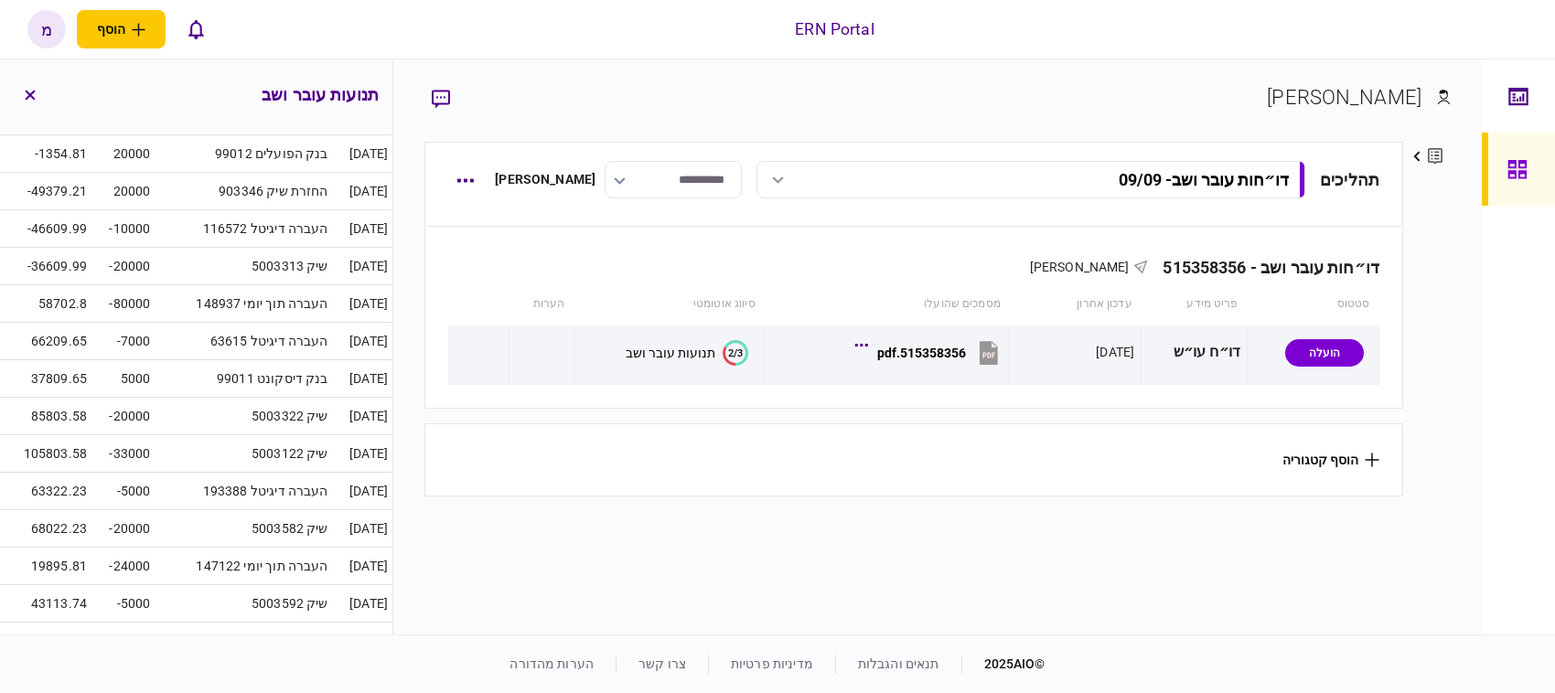
scroll to position [229, 0]
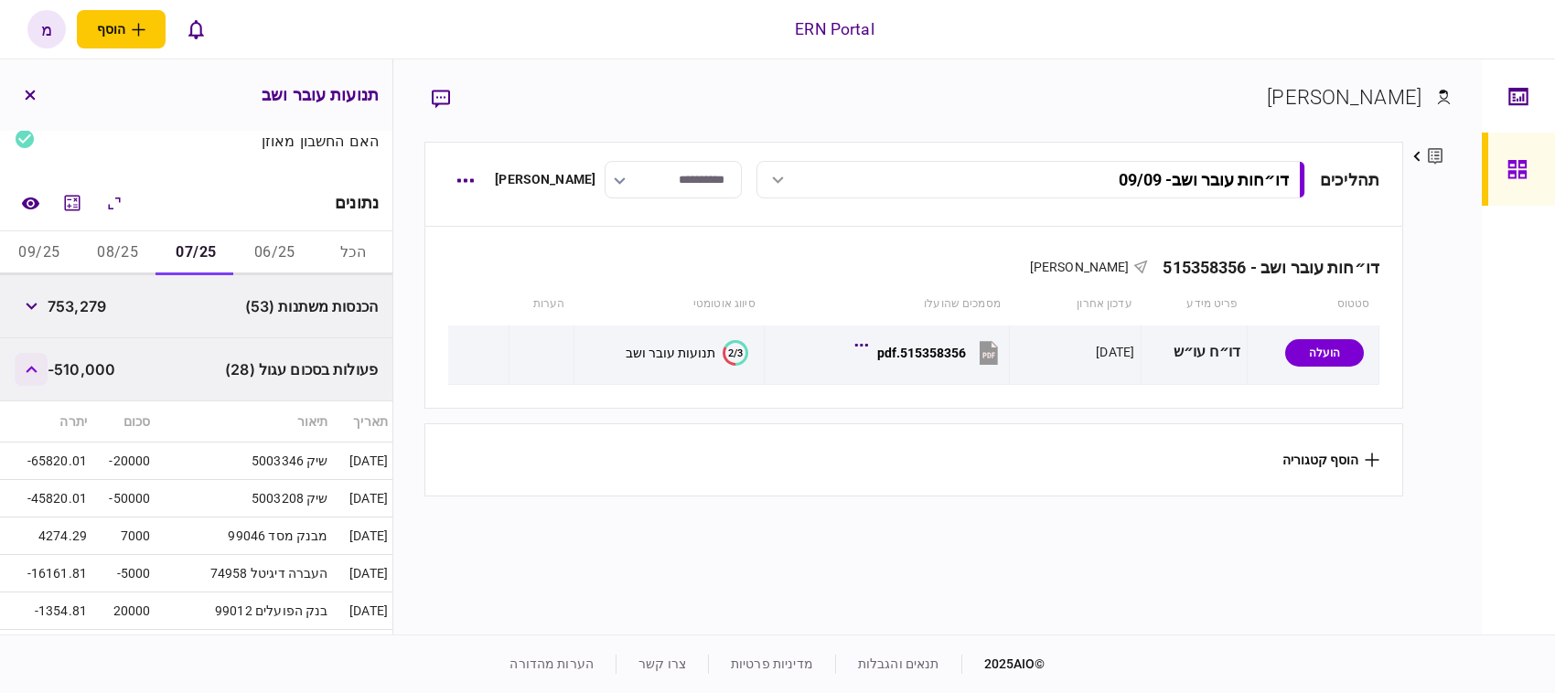
click at [26, 362] on button "button" at bounding box center [31, 369] width 33 height 33
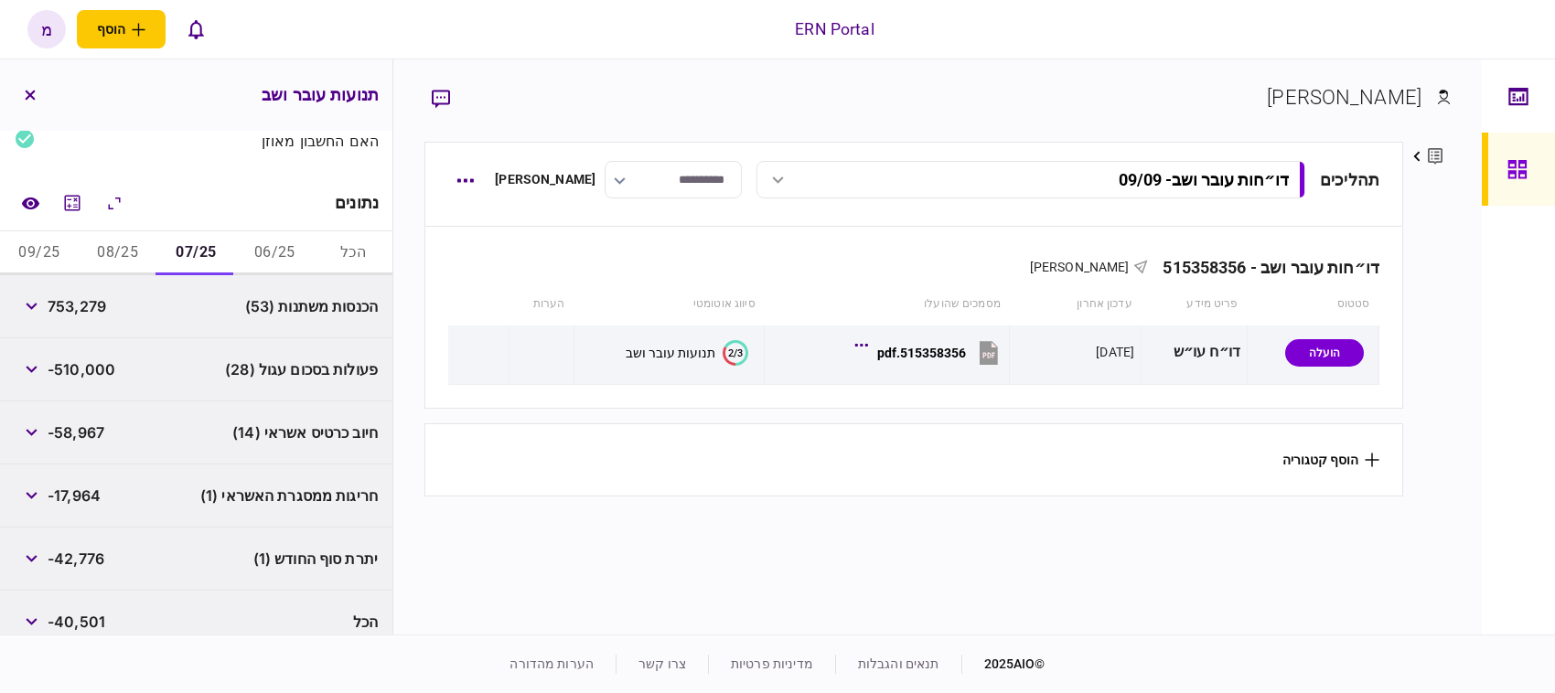
scroll to position [249, 0]
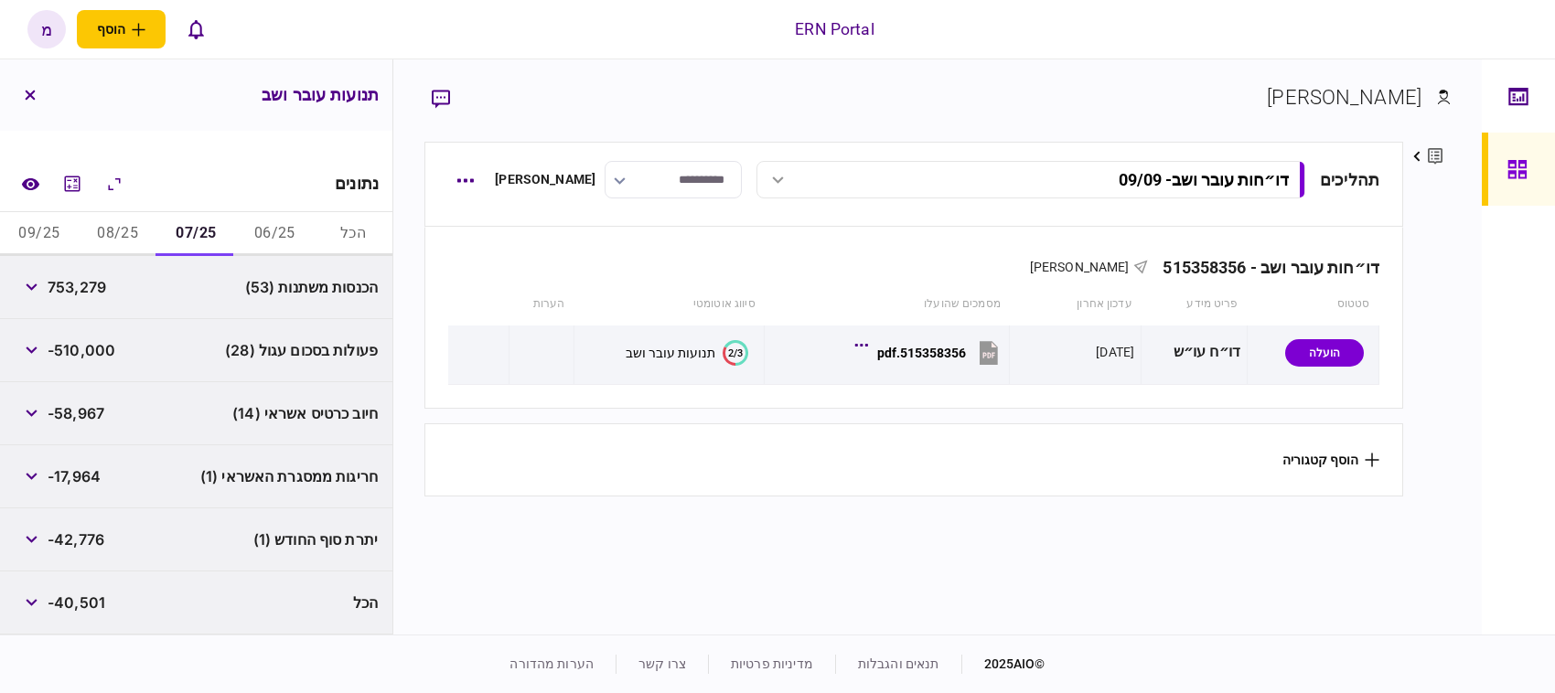
click at [135, 240] on button "08/25" at bounding box center [118, 234] width 79 height 44
click at [26, 357] on button "button" at bounding box center [31, 350] width 33 height 33
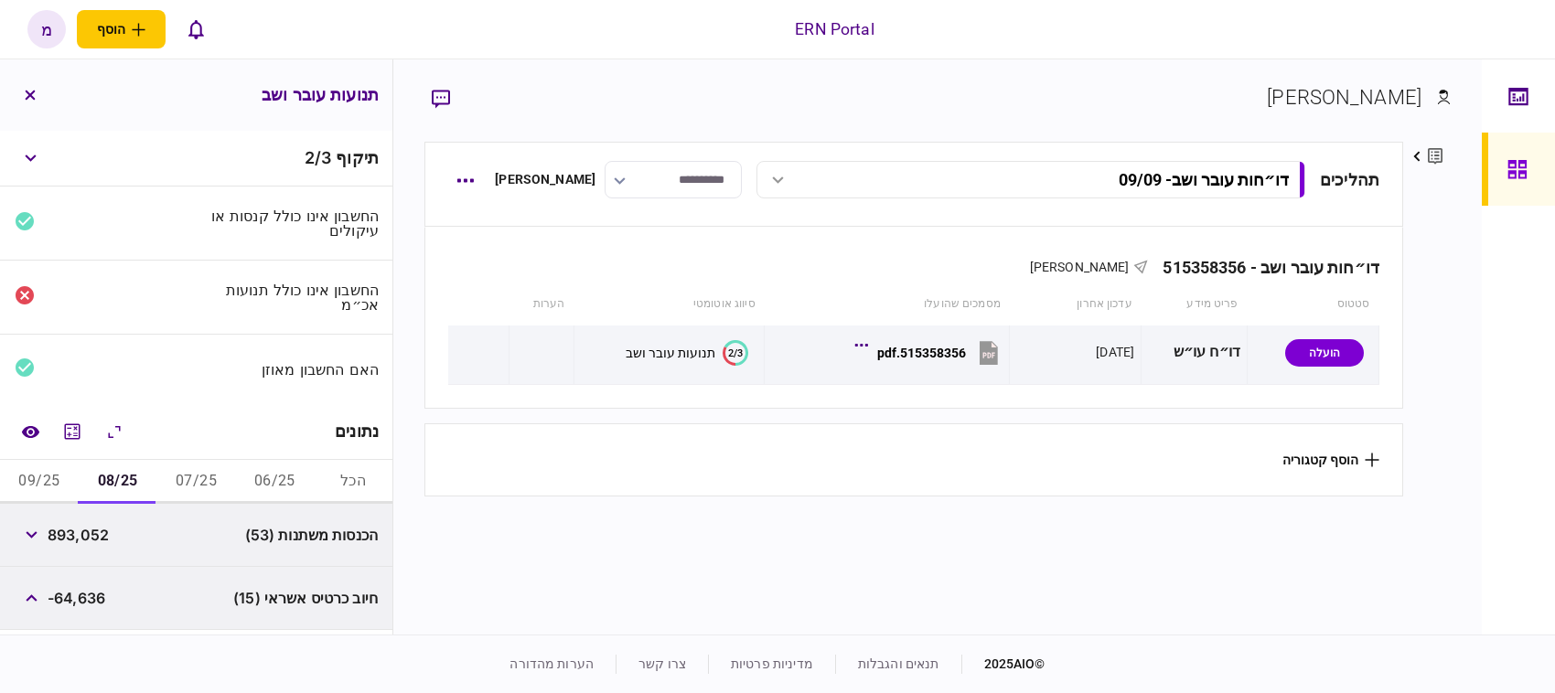
scroll to position [229, 0]
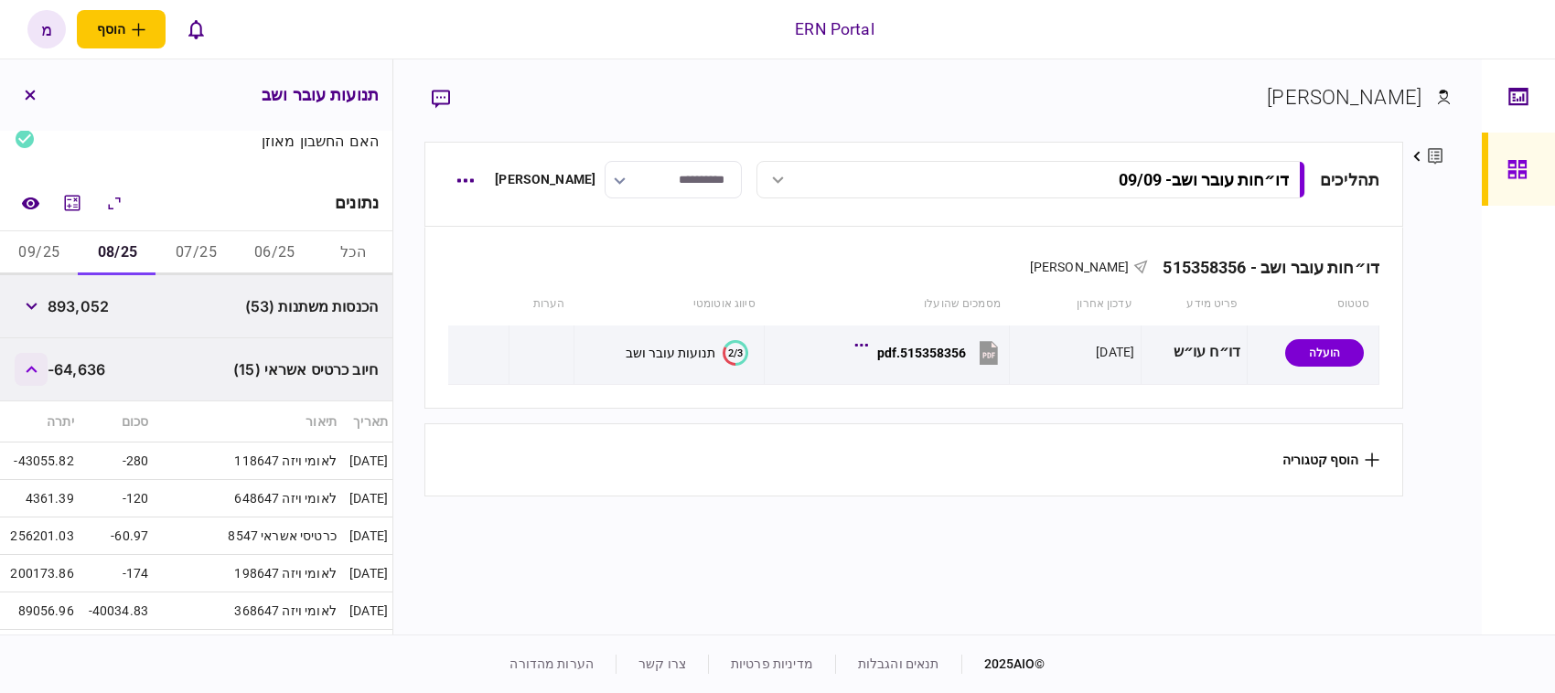
click at [27, 366] on button "button" at bounding box center [31, 369] width 33 height 33
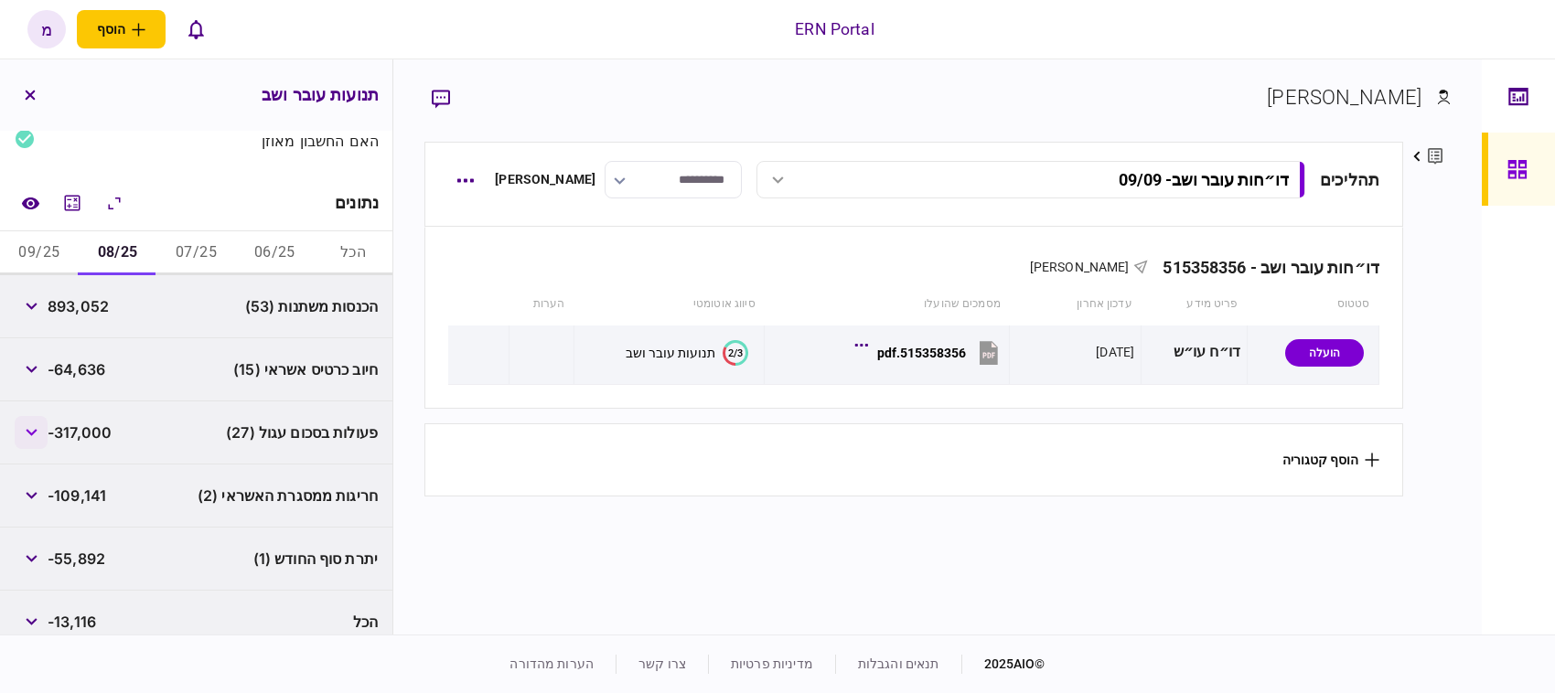
click at [46, 435] on button "button" at bounding box center [31, 432] width 33 height 33
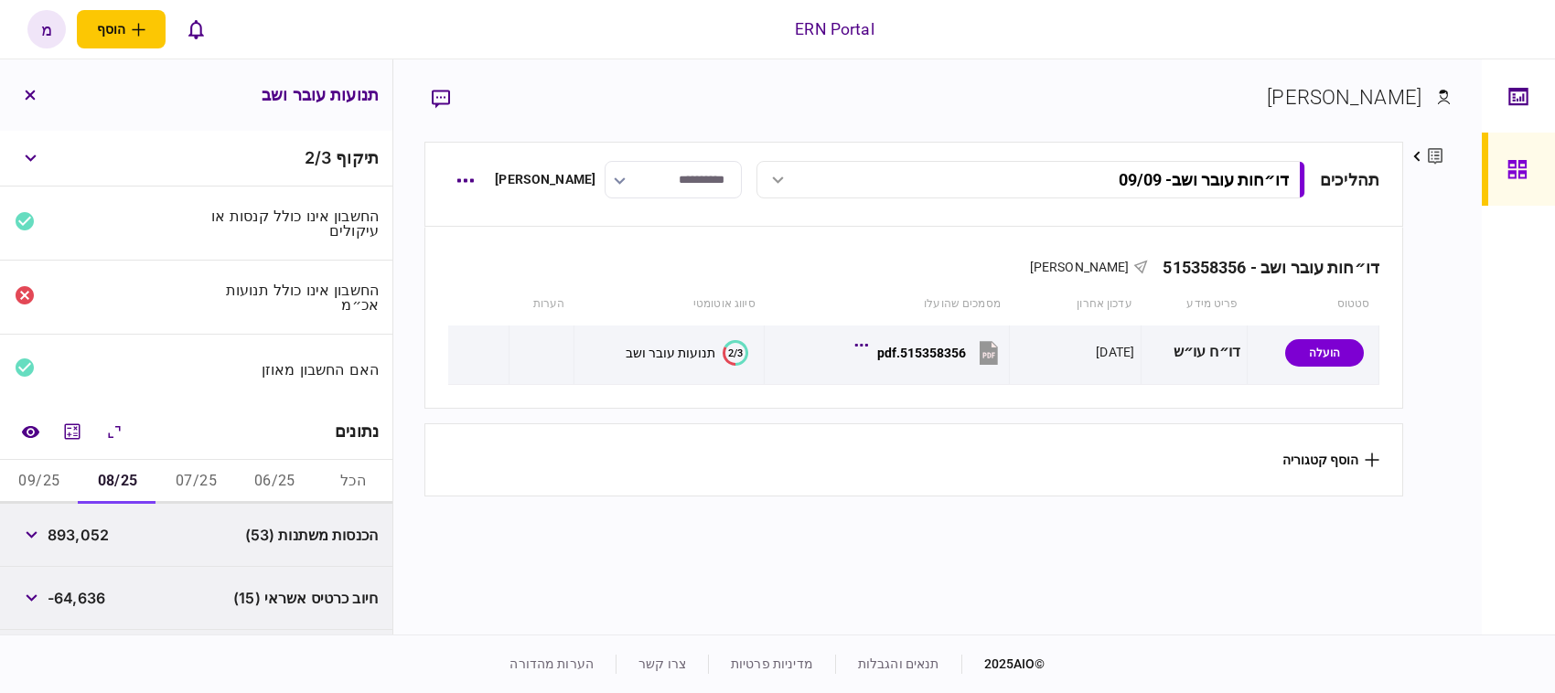
scroll to position [343, 0]
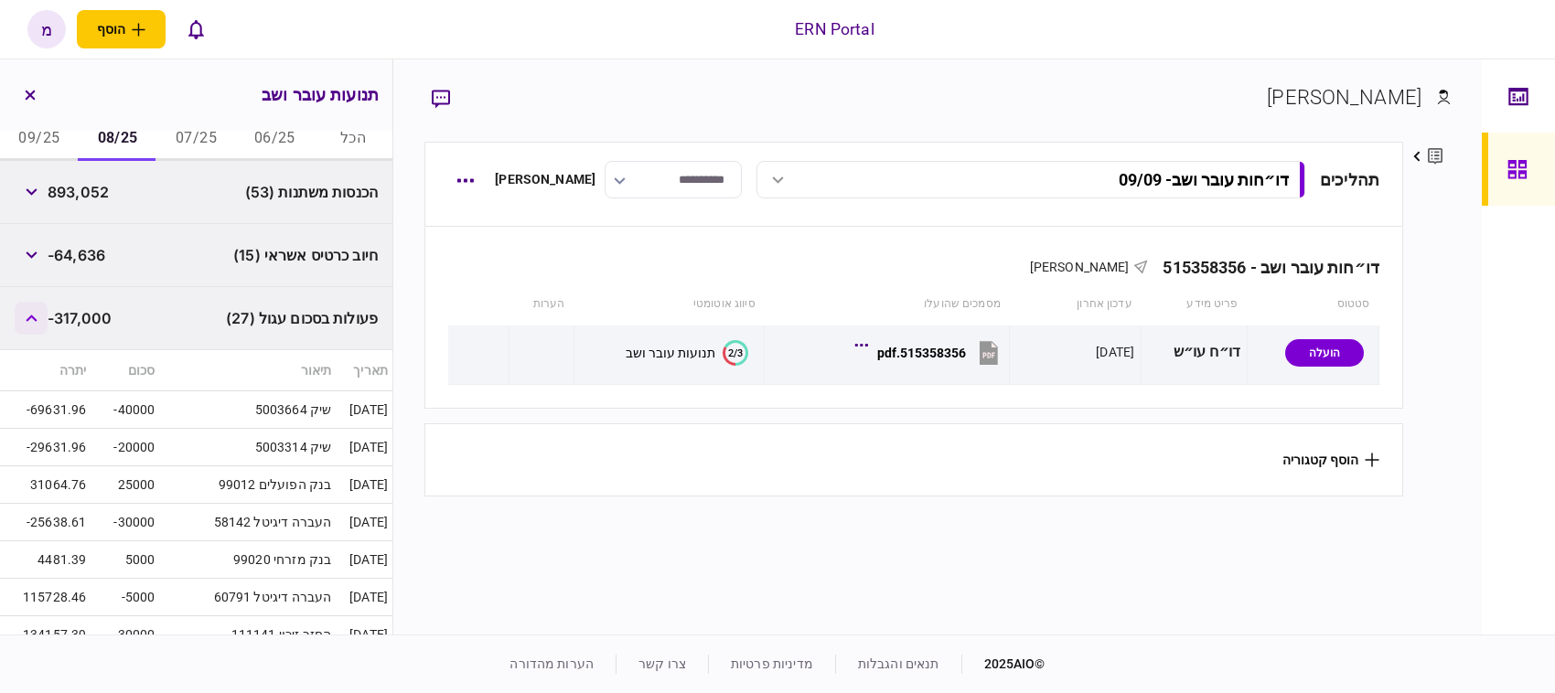
click at [35, 312] on button "button" at bounding box center [31, 318] width 33 height 33
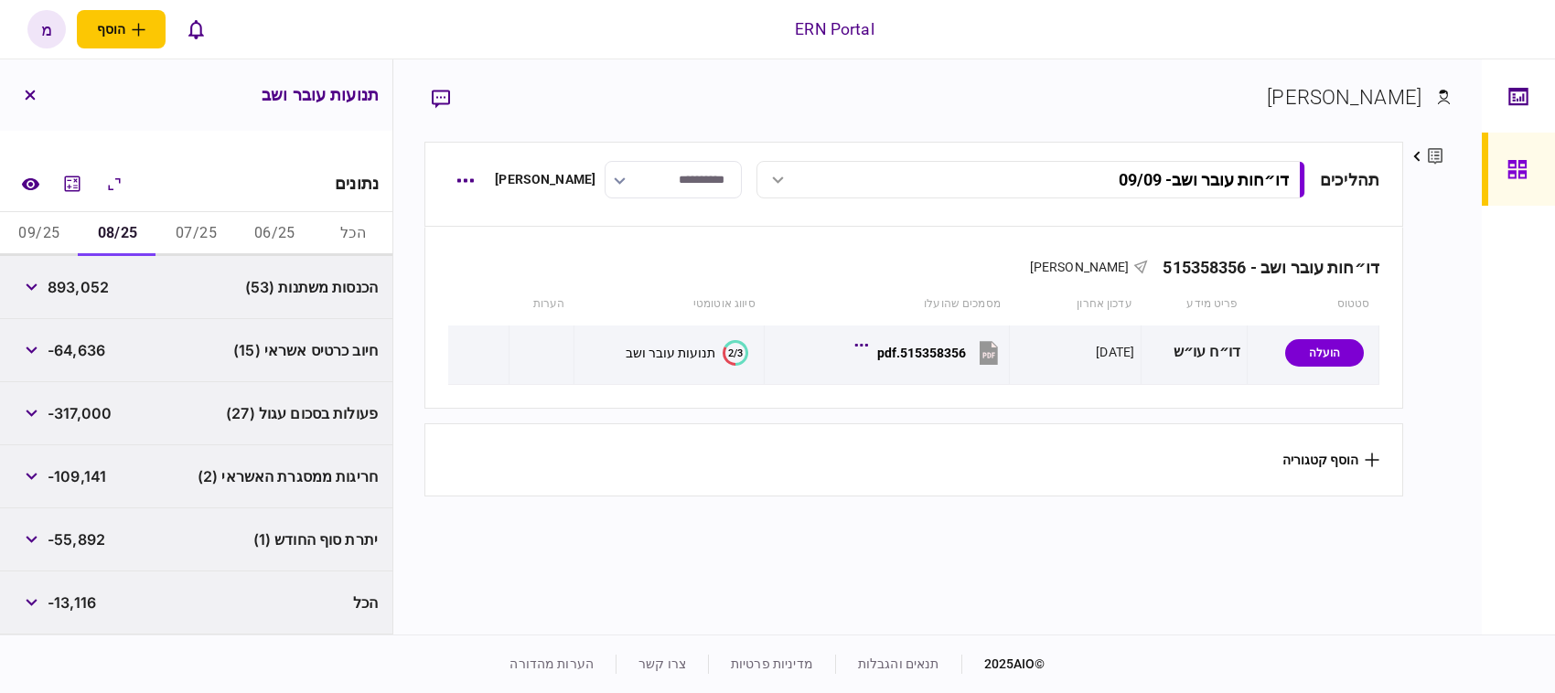
scroll to position [249, 0]
click at [35, 403] on button "button" at bounding box center [31, 413] width 33 height 33
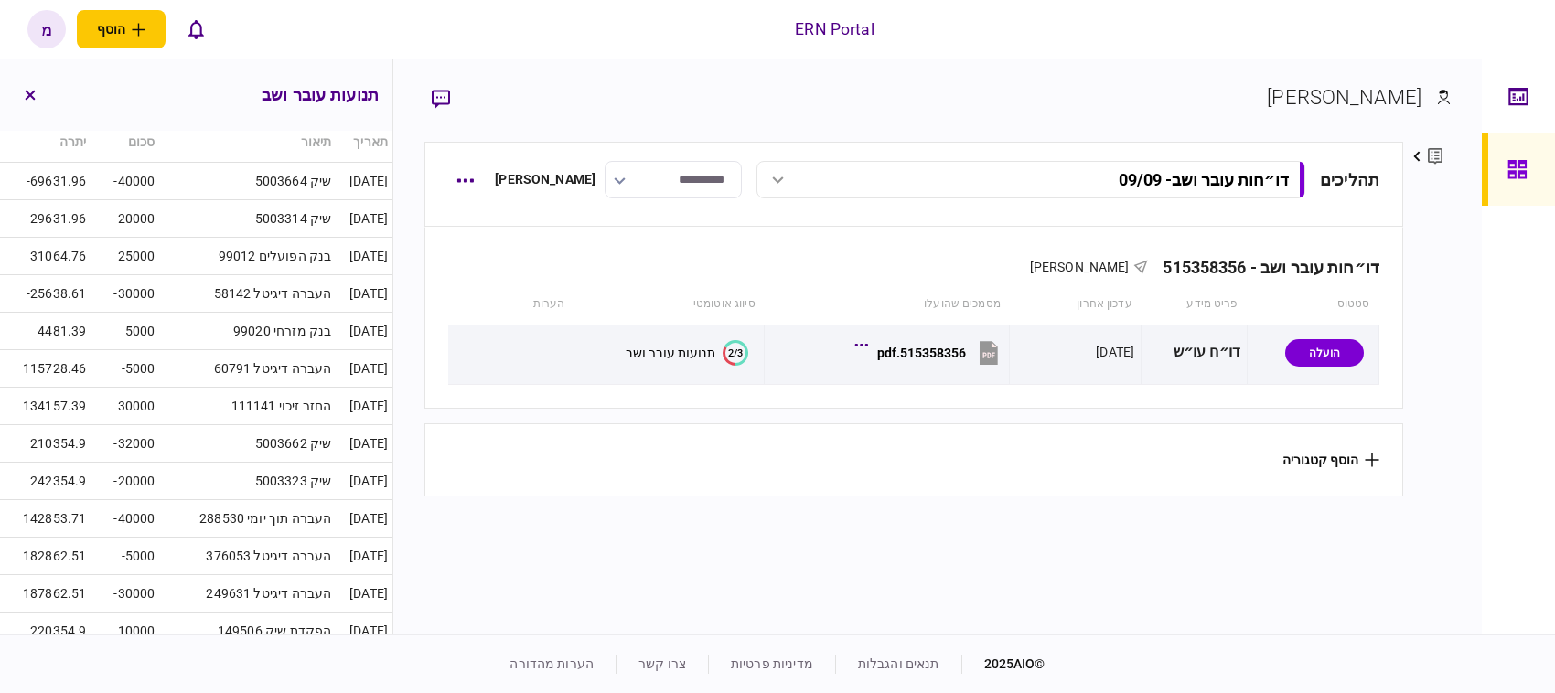
scroll to position [114, 0]
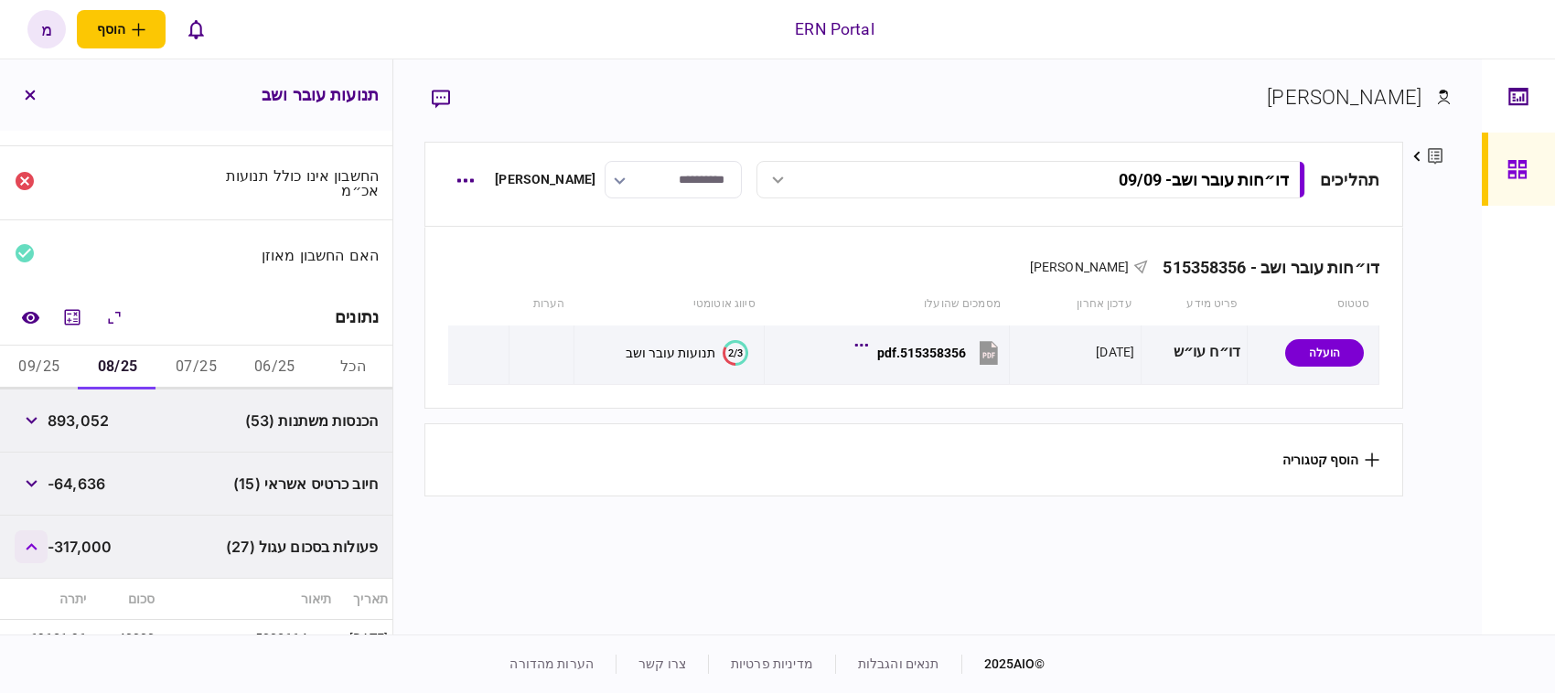
click at [30, 547] on icon "button" at bounding box center [32, 546] width 12 height 7
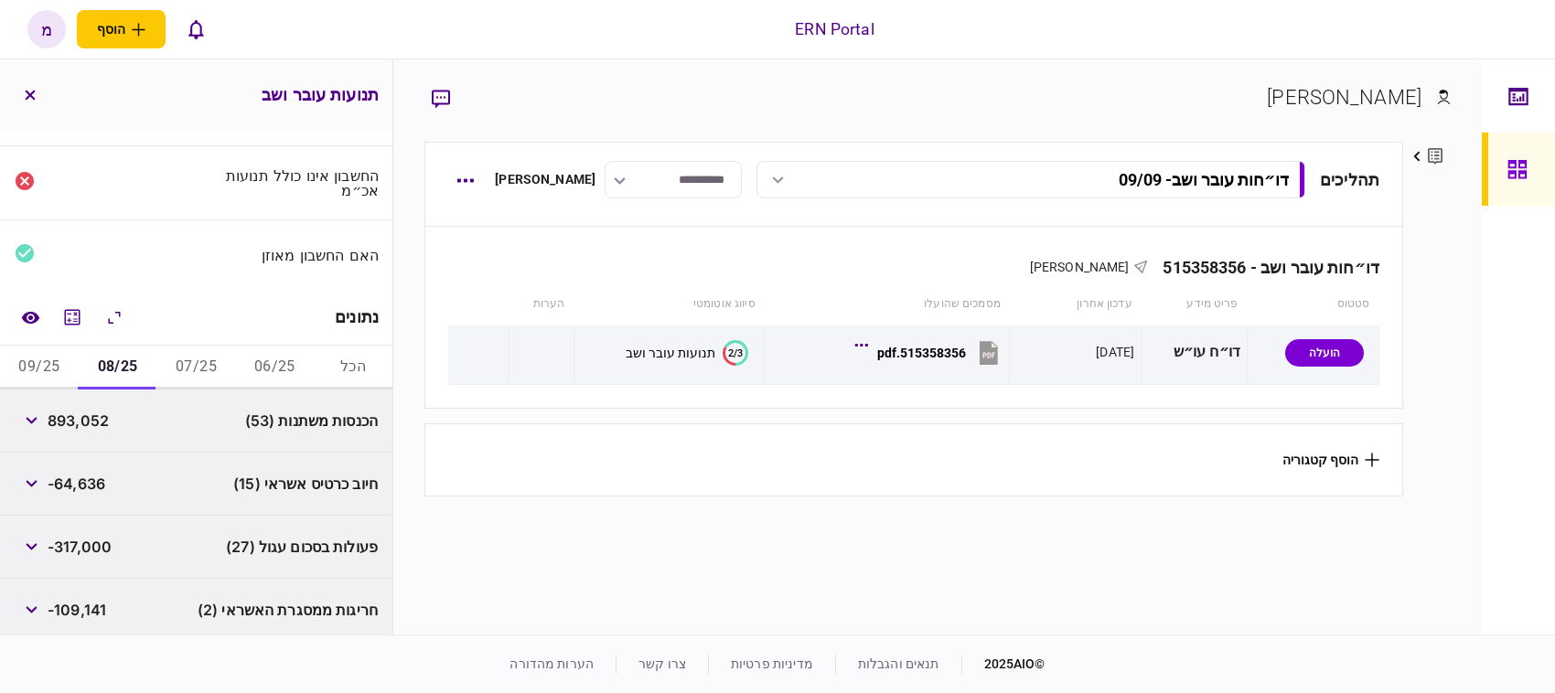
click at [46, 340] on div "נתונים" at bounding box center [196, 318] width 392 height 56
click at [48, 353] on button "09/25" at bounding box center [39, 368] width 79 height 44
click at [42, 491] on button "button" at bounding box center [31, 483] width 33 height 33
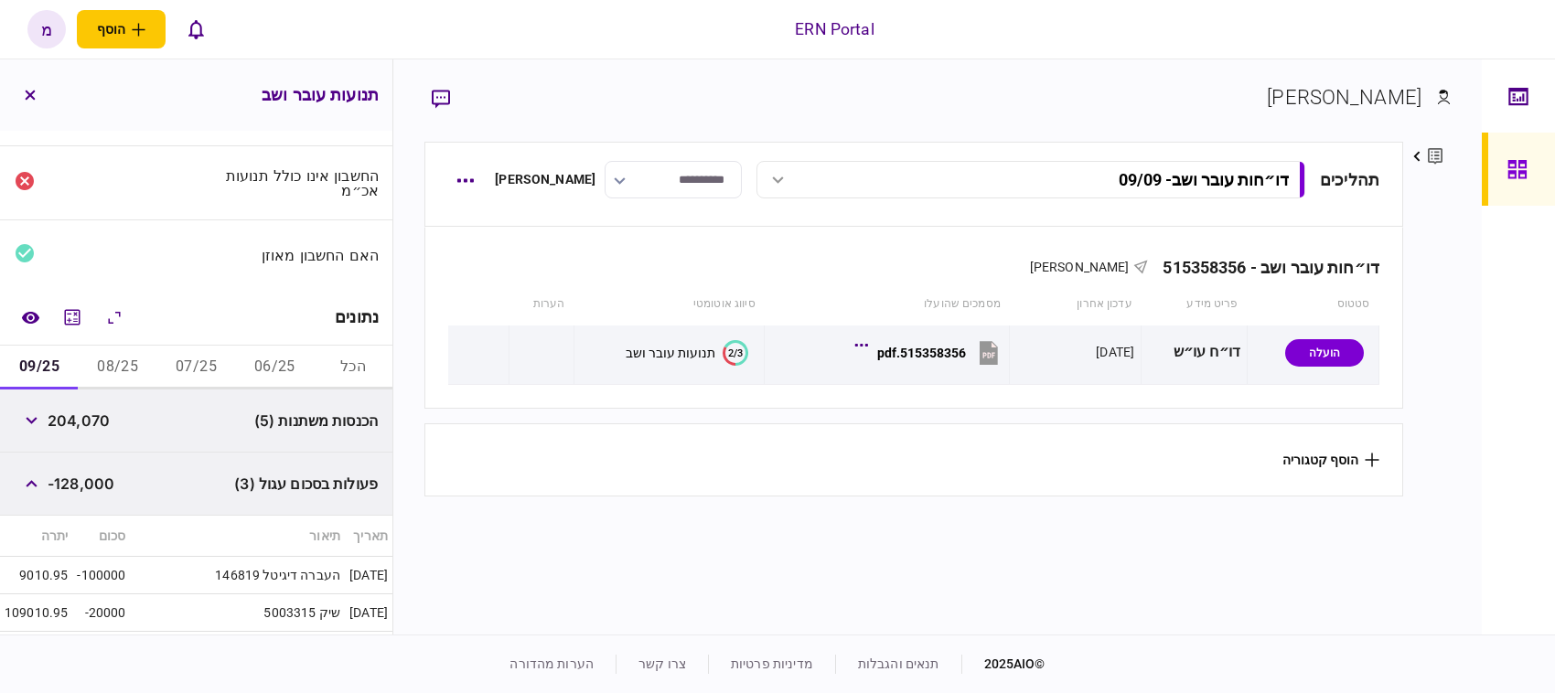
scroll to position [295, 0]
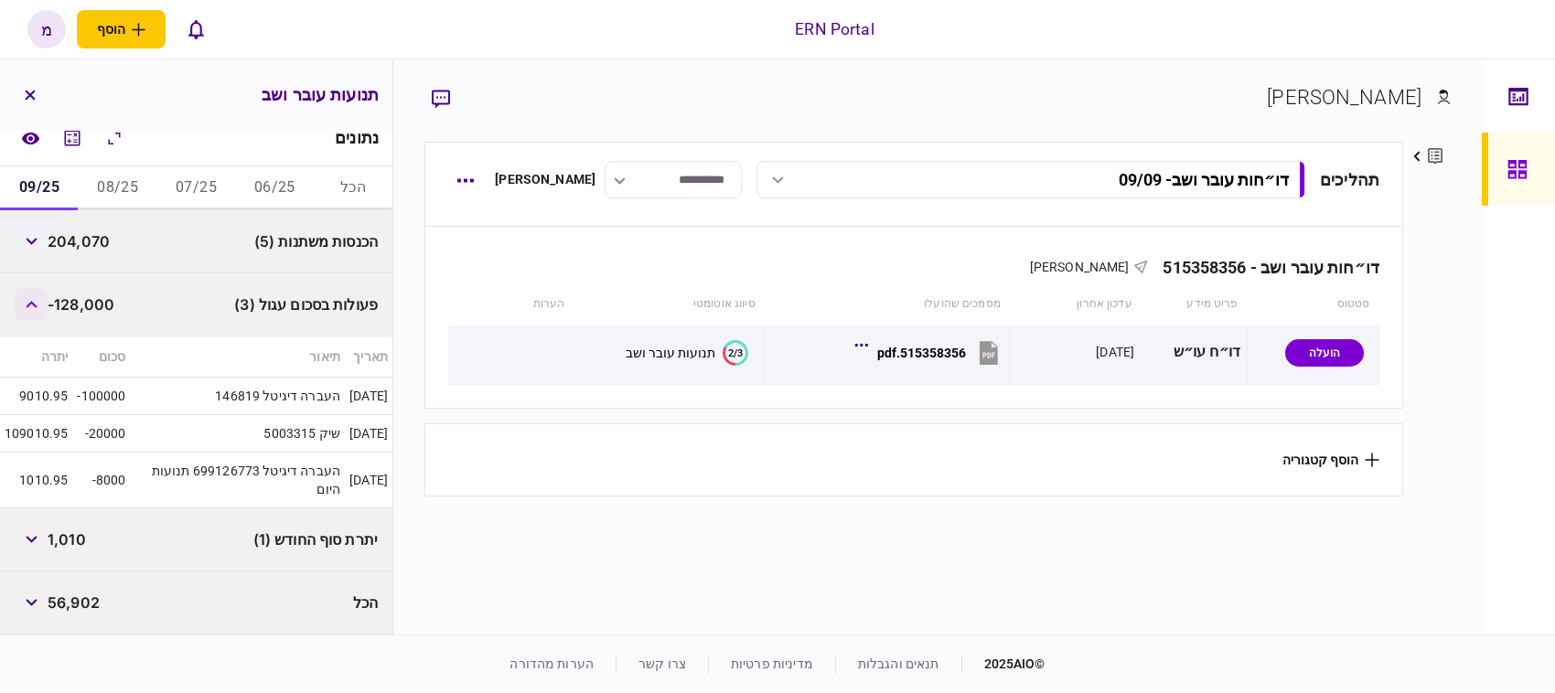
click at [21, 316] on button "button" at bounding box center [31, 304] width 33 height 33
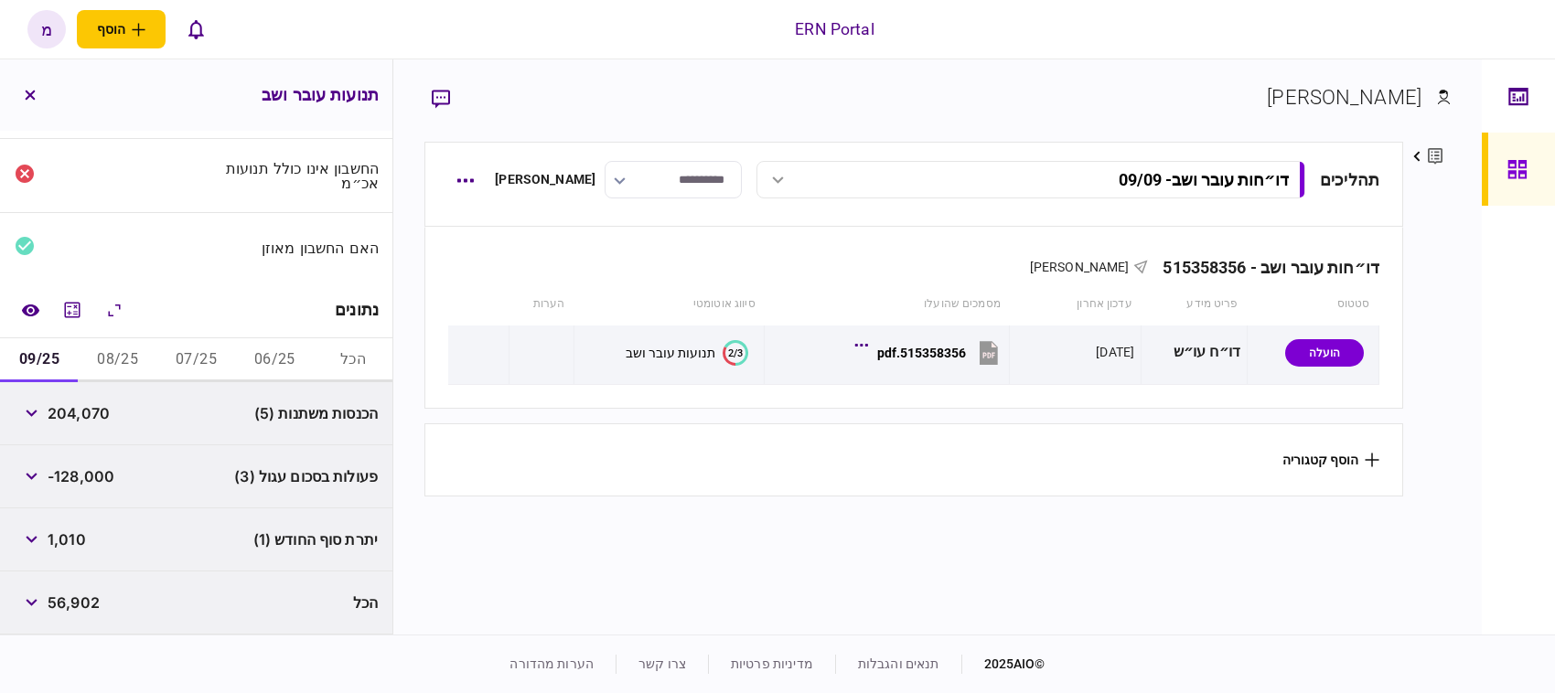
scroll to position [123, 0]
